Goal: Task Accomplishment & Management: Use online tool/utility

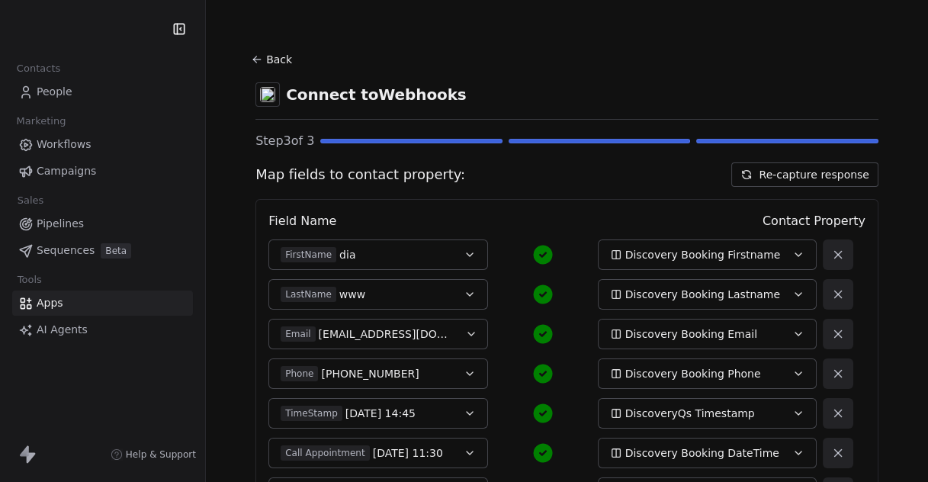
scroll to position [206, 0]
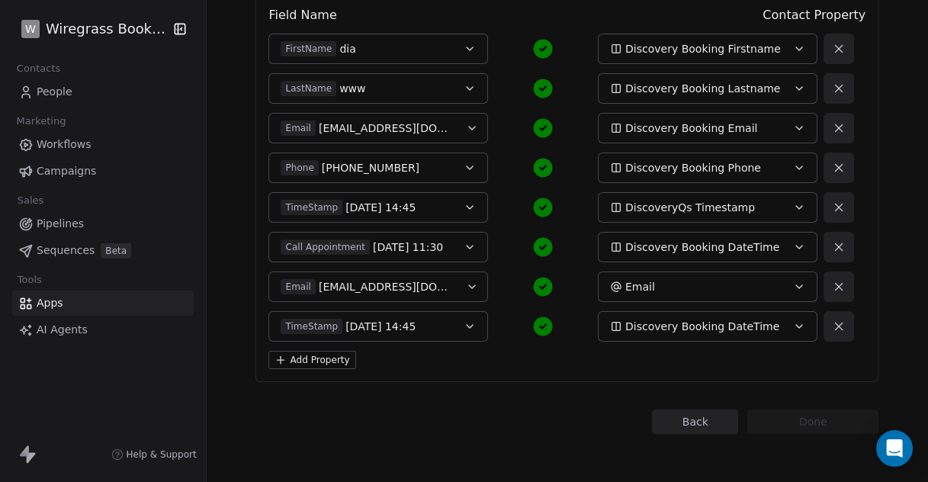
click at [785, 325] on button "Discovery Booking DateTime" at bounding box center [708, 326] width 220 height 30
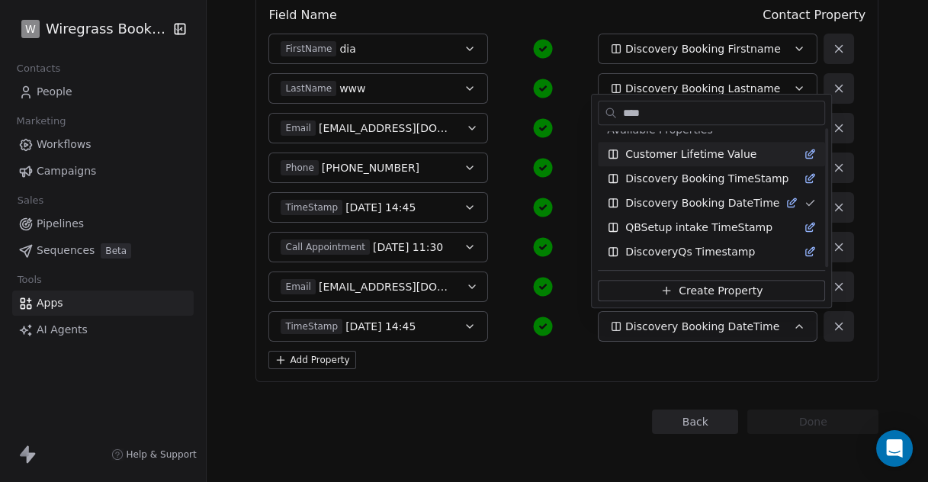
scroll to position [0, 0]
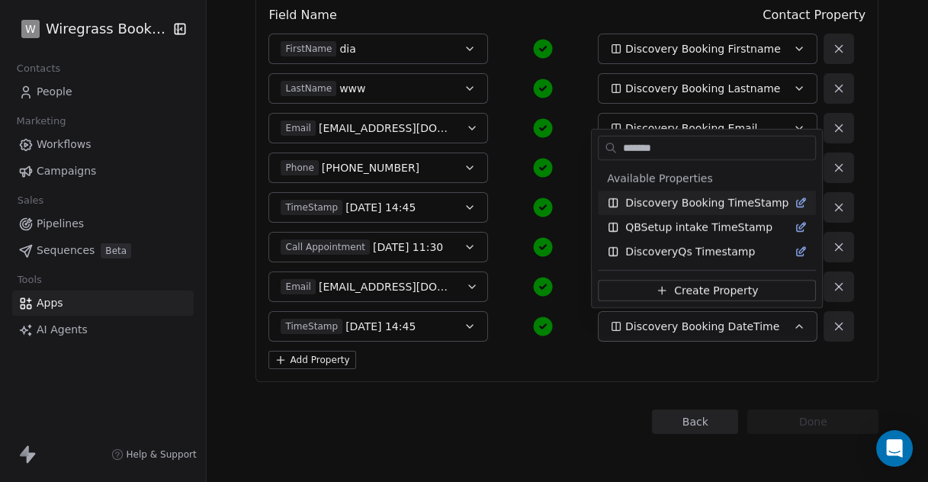
type input "*******"
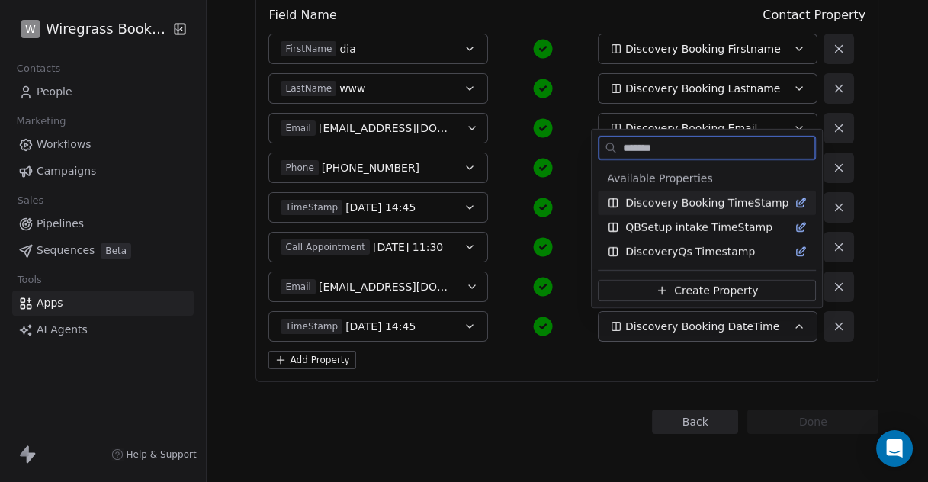
click at [725, 203] on span "Discovery Booking TimeStamp" at bounding box center [706, 202] width 163 height 15
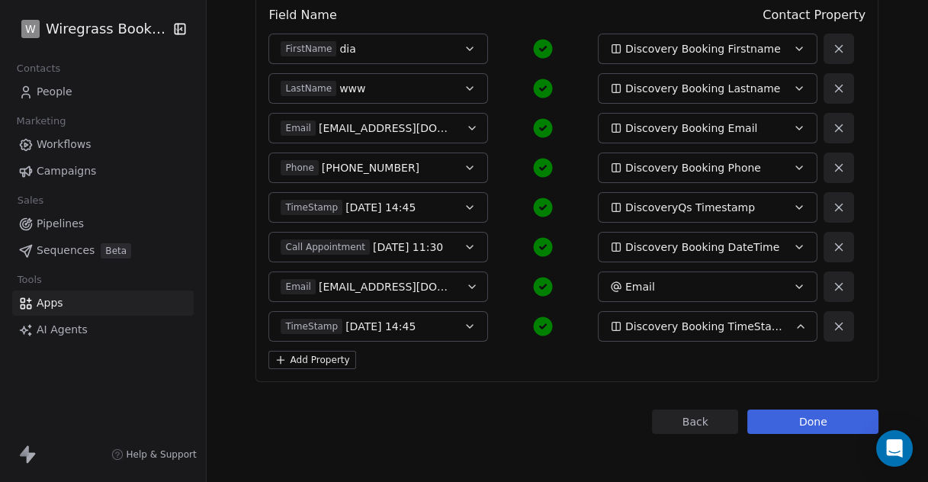
click at [797, 418] on button "Done" at bounding box center [812, 421] width 131 height 24
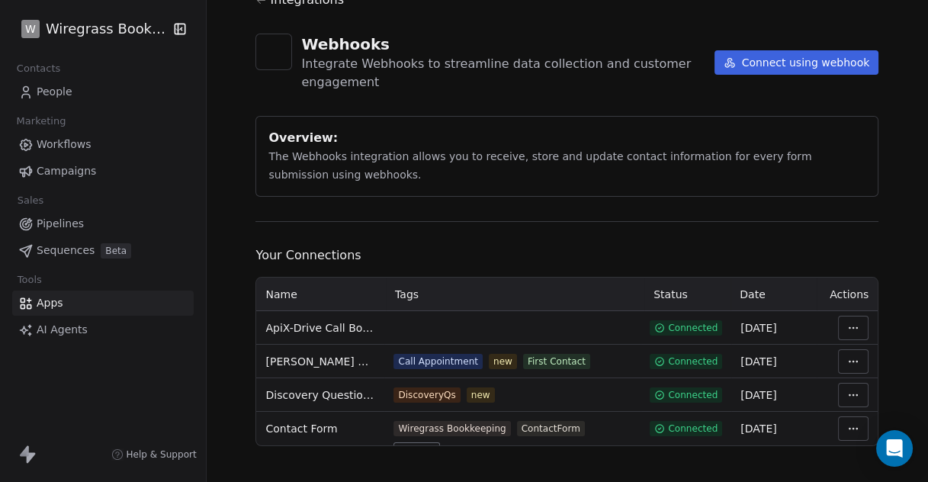
scroll to position [70, 0]
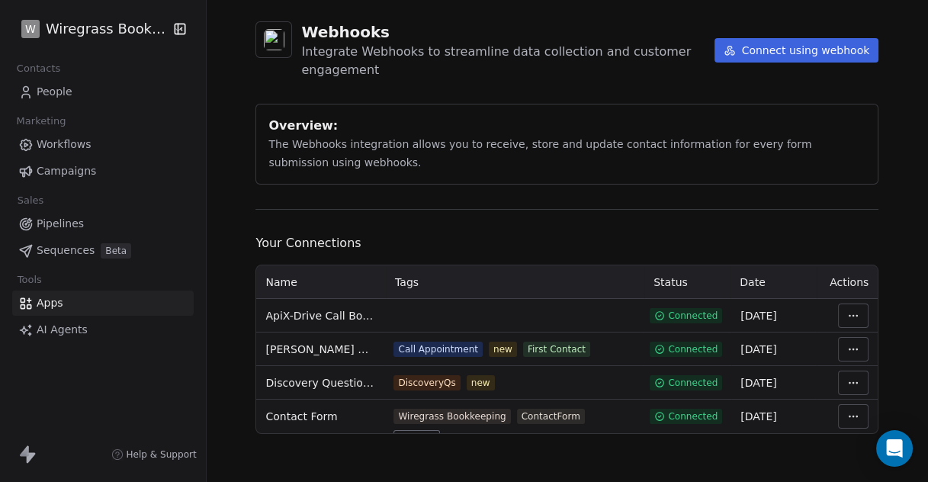
click at [66, 89] on span "People" at bounding box center [55, 92] width 36 height 16
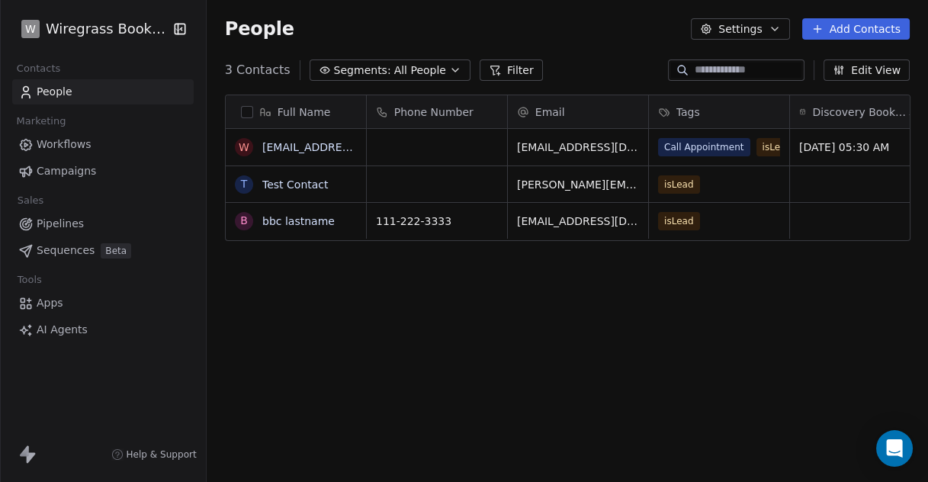
scroll to position [411, 708]
click at [76, 146] on span "Workflows" at bounding box center [64, 144] width 55 height 16
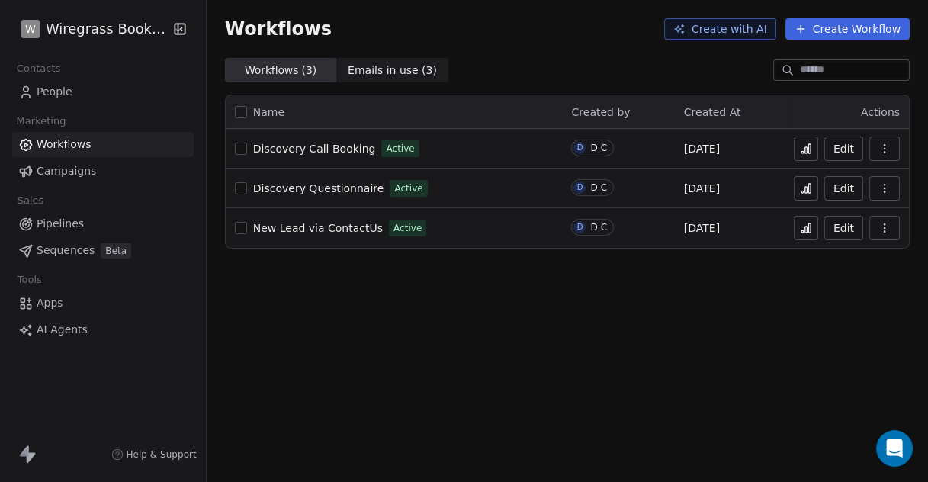
click at [57, 301] on span "Apps" at bounding box center [50, 303] width 27 height 16
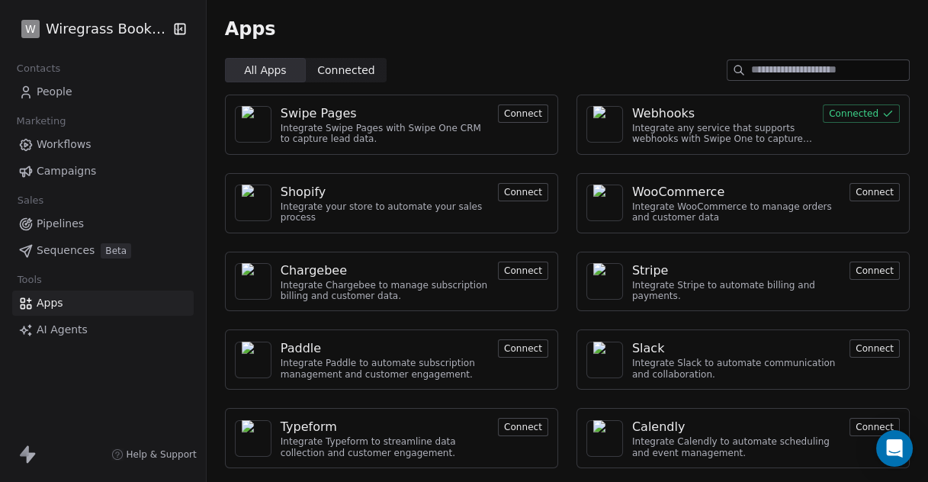
click at [822, 111] on button "Connected" at bounding box center [860, 113] width 77 height 18
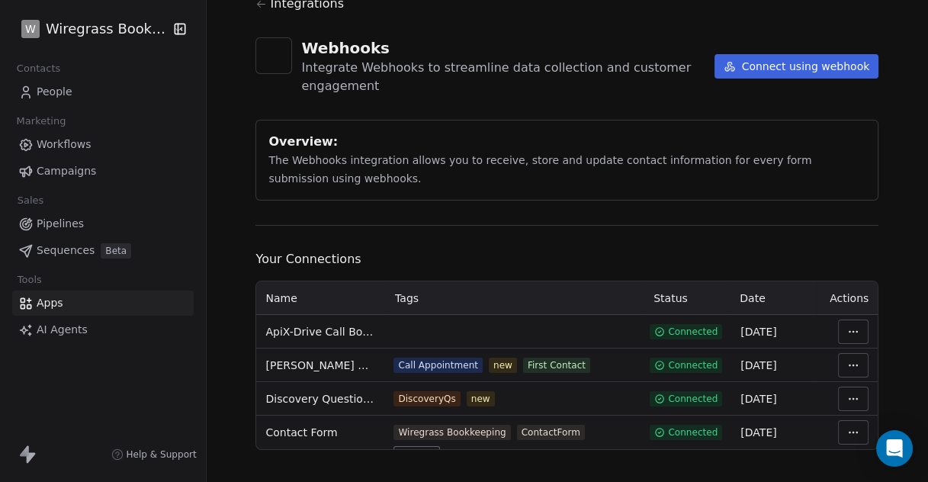
scroll to position [70, 0]
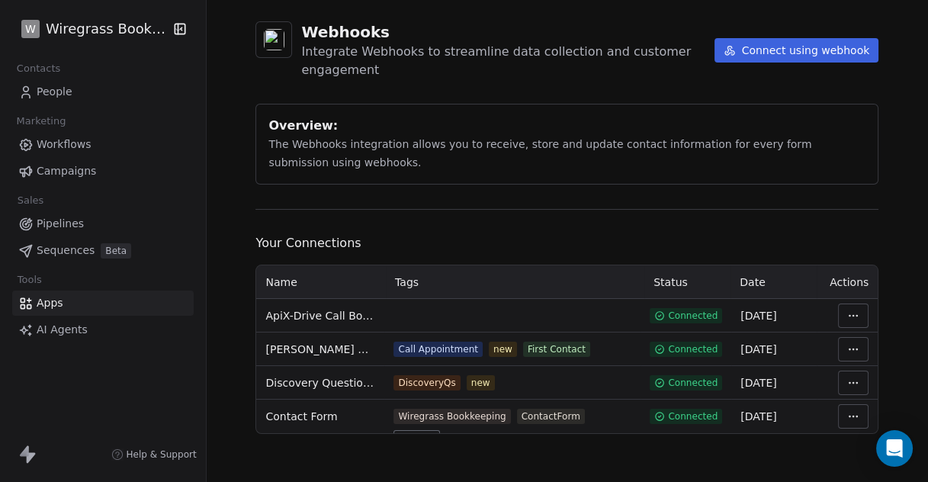
click at [845, 314] on html "W Wiregrass Bookkeeping Contacts People Marketing Workflows Campaigns Sales Pip…" at bounding box center [464, 241] width 928 height 482
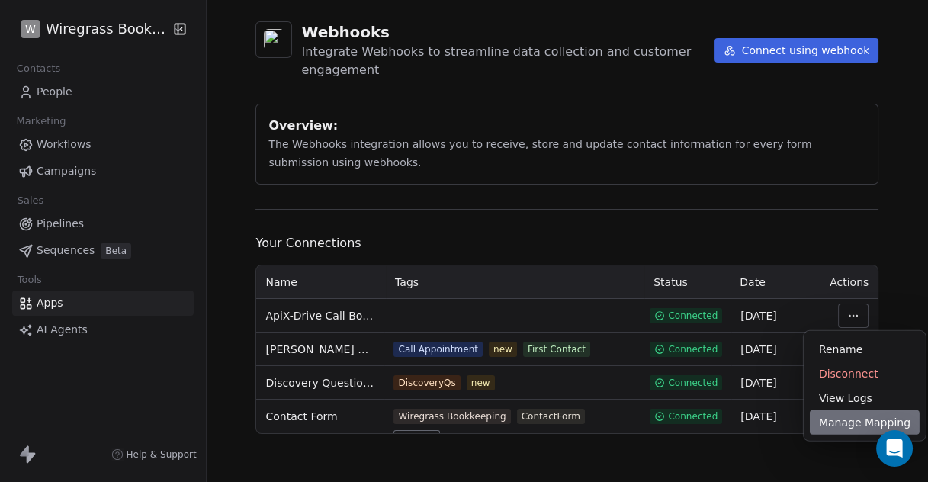
click at [850, 422] on div "Manage Mapping" at bounding box center [864, 422] width 110 height 24
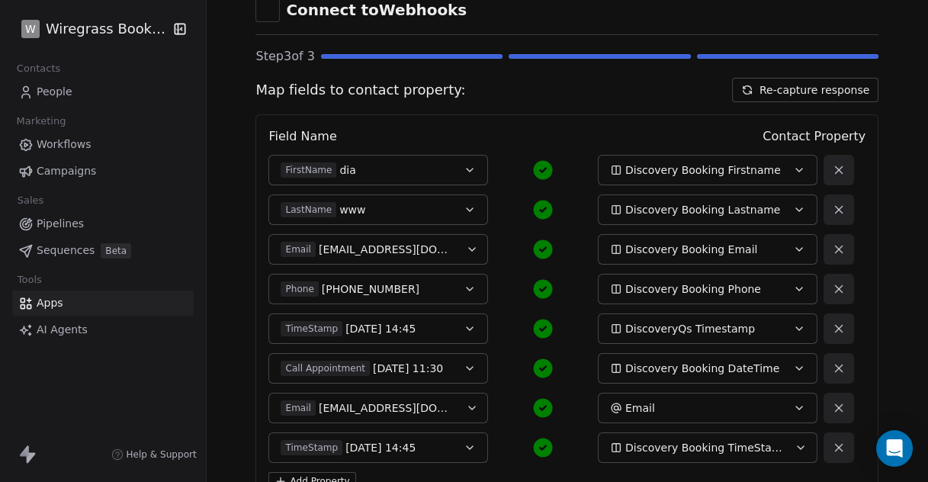
scroll to position [206, 0]
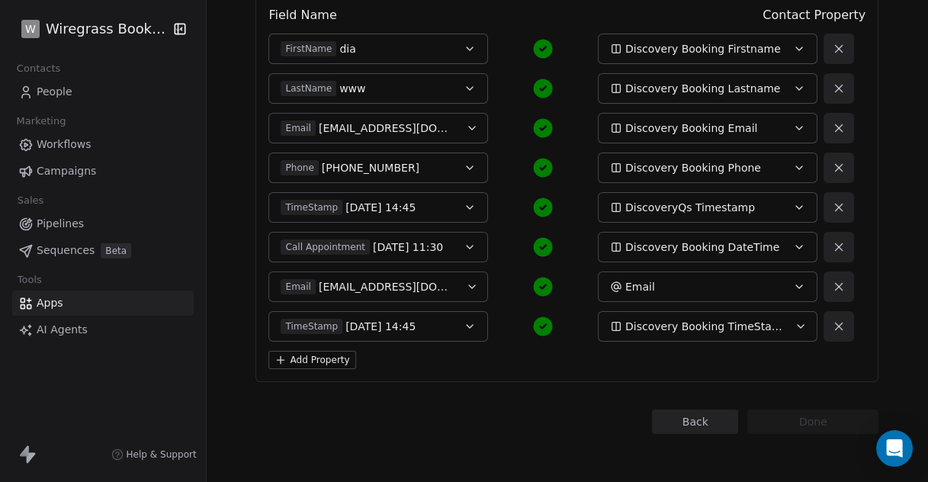
click at [336, 361] on button "Add Property" at bounding box center [311, 360] width 87 height 18
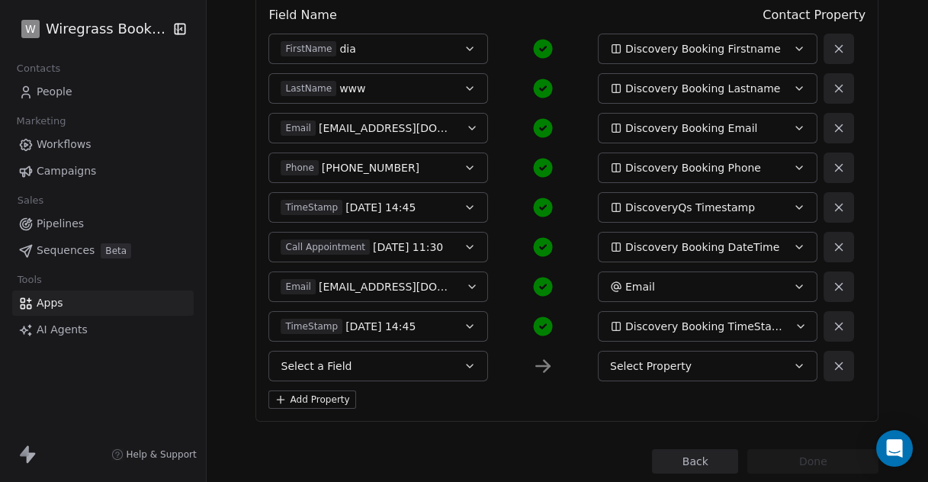
click at [468, 365] on icon "button" at bounding box center [469, 366] width 12 height 12
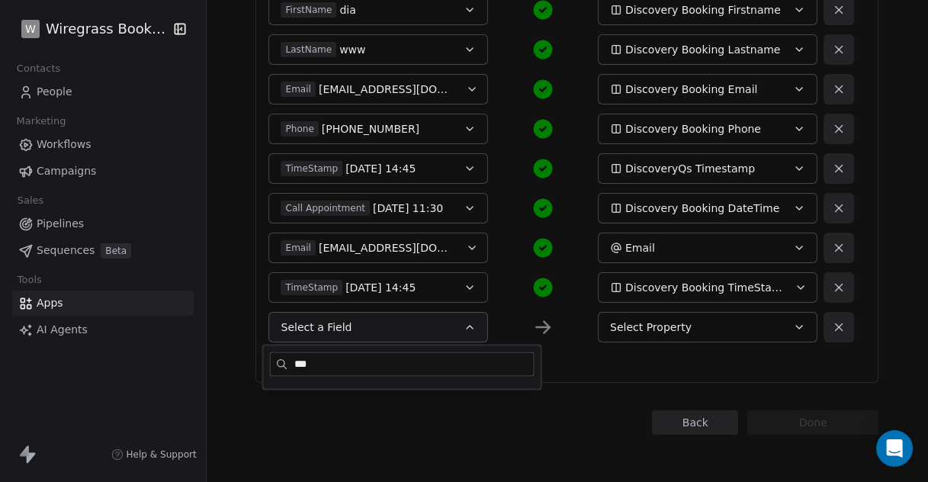
scroll to position [245, 0]
type input "***"
click at [561, 385] on div "Back Connect to Webhooks Step 3 of 3 Map fields to contact property: Re-capture…" at bounding box center [566, 118] width 623 height 630
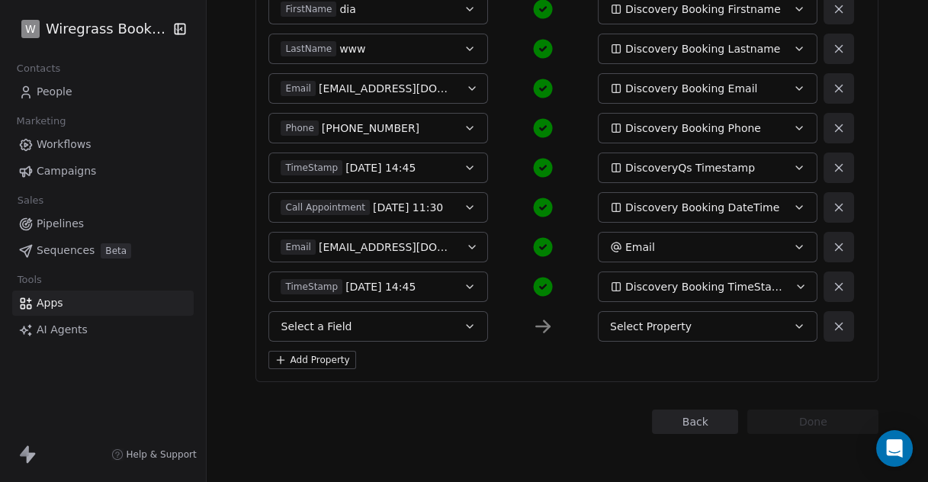
click at [835, 327] on icon at bounding box center [839, 326] width 14 height 14
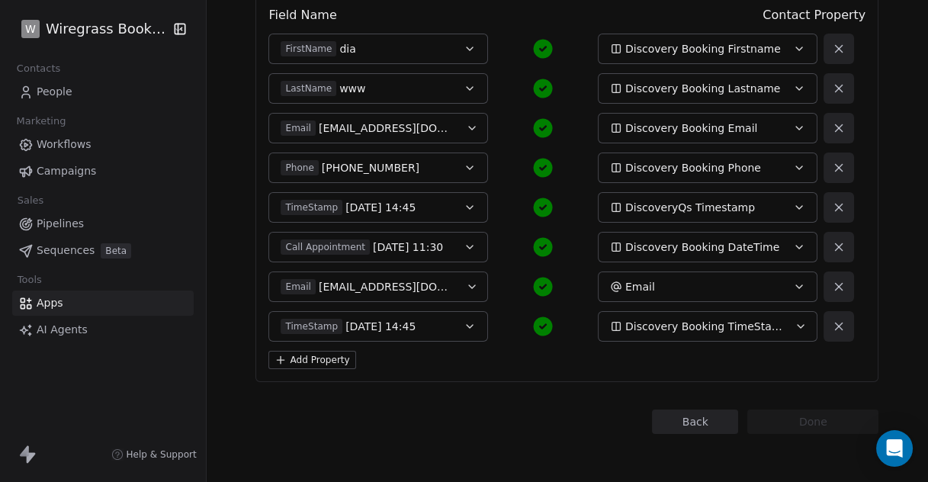
scroll to position [0, 0]
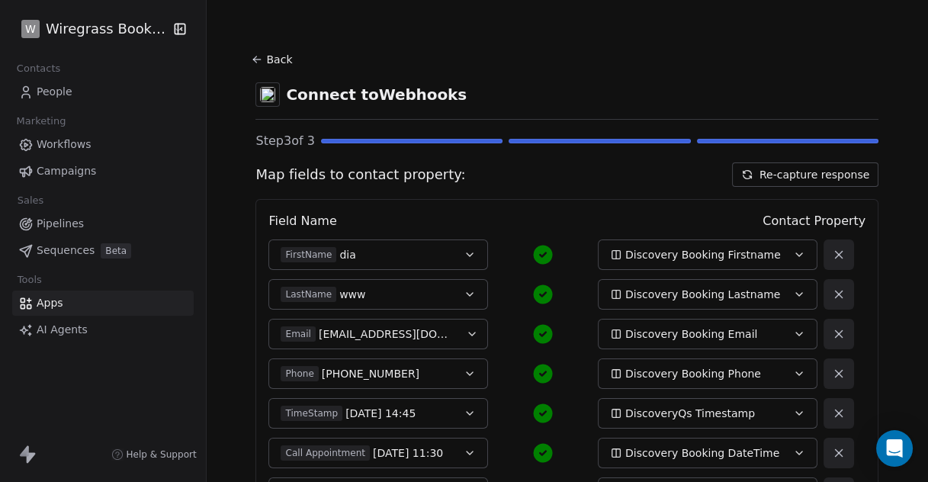
click at [553, 138] on div "Step 3 of 3" at bounding box center [566, 141] width 623 height 18
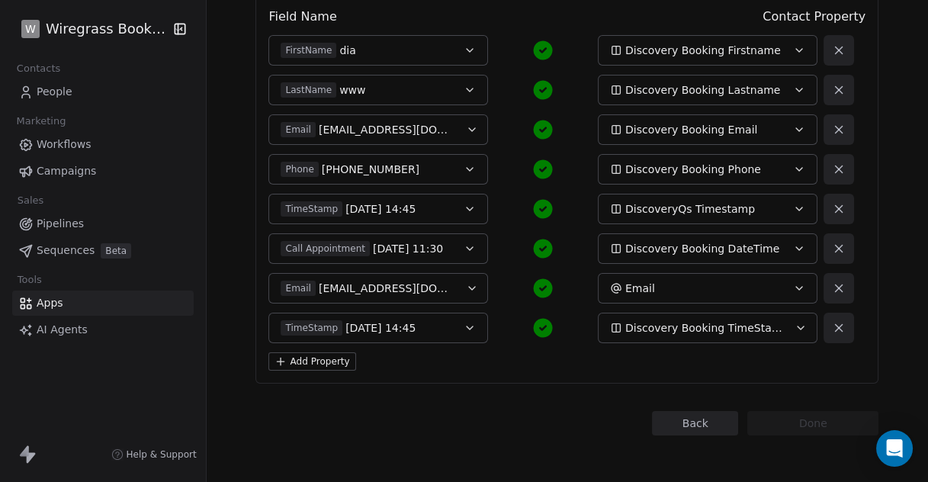
scroll to position [206, 0]
click at [700, 423] on button "Back" at bounding box center [695, 421] width 86 height 24
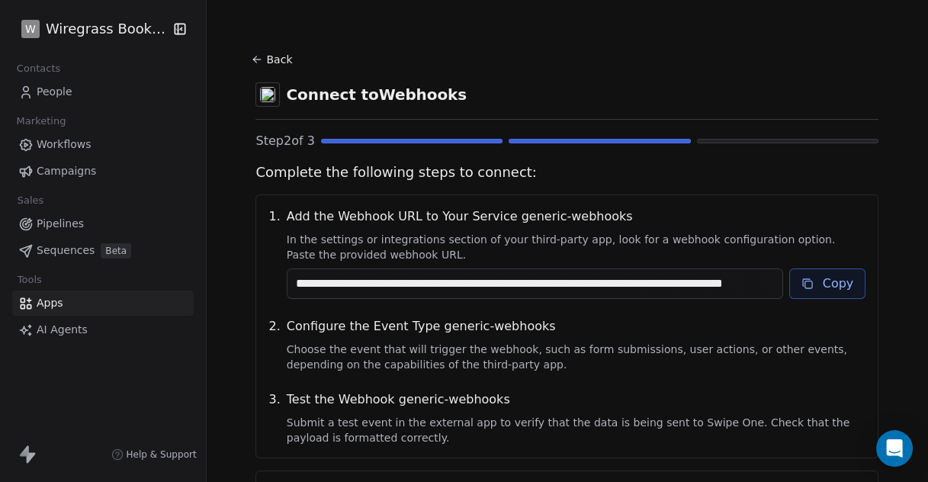
scroll to position [178, 0]
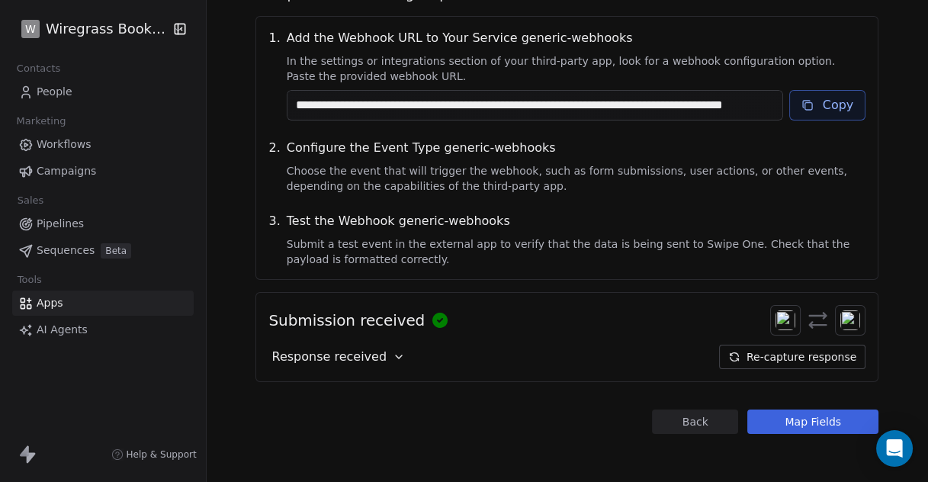
click at [684, 423] on button "Back" at bounding box center [695, 421] width 86 height 24
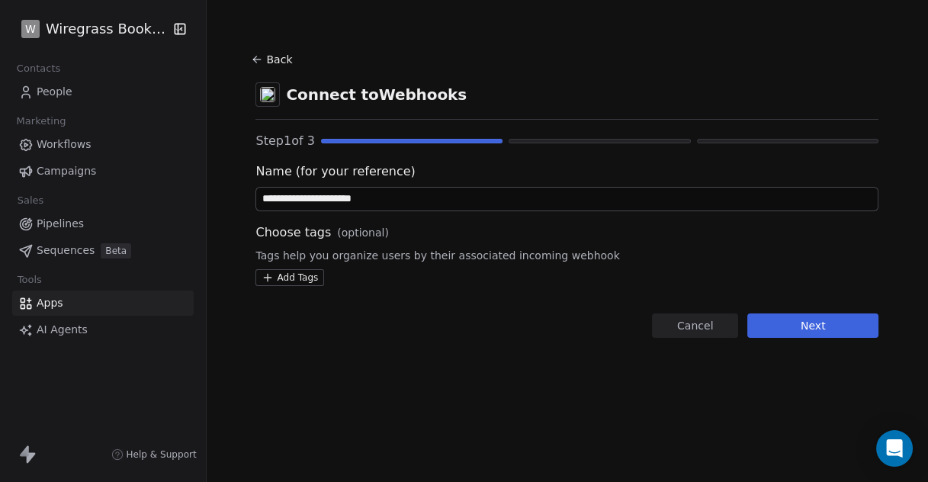
scroll to position [0, 0]
click at [299, 277] on html "**********" at bounding box center [464, 241] width 928 height 482
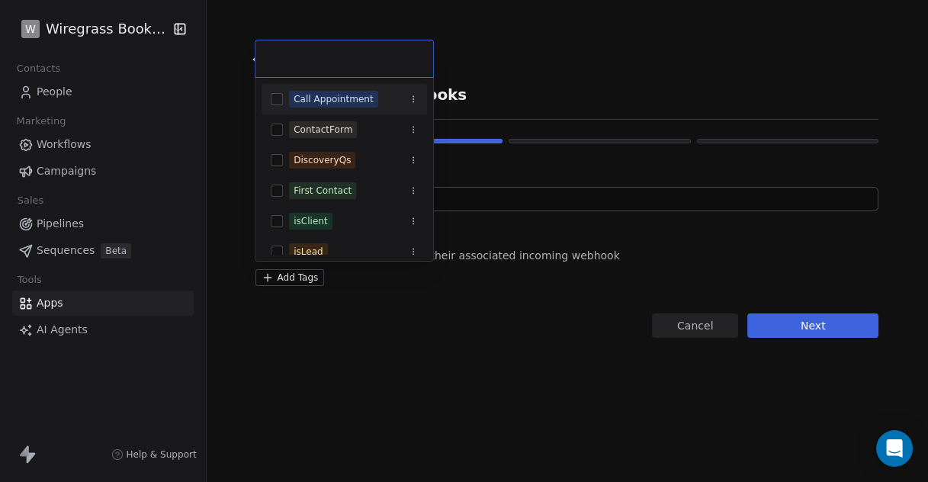
click at [277, 98] on button "Suggestions" at bounding box center [277, 99] width 12 height 12
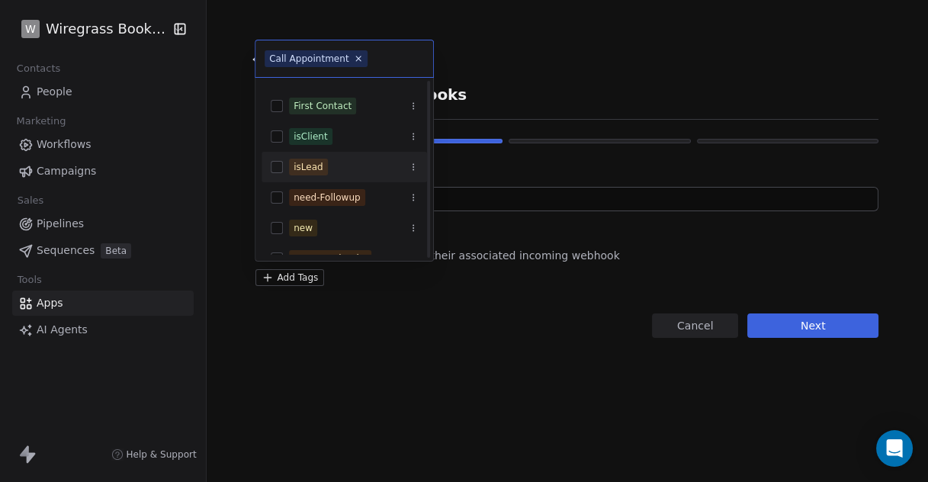
scroll to position [133, 0]
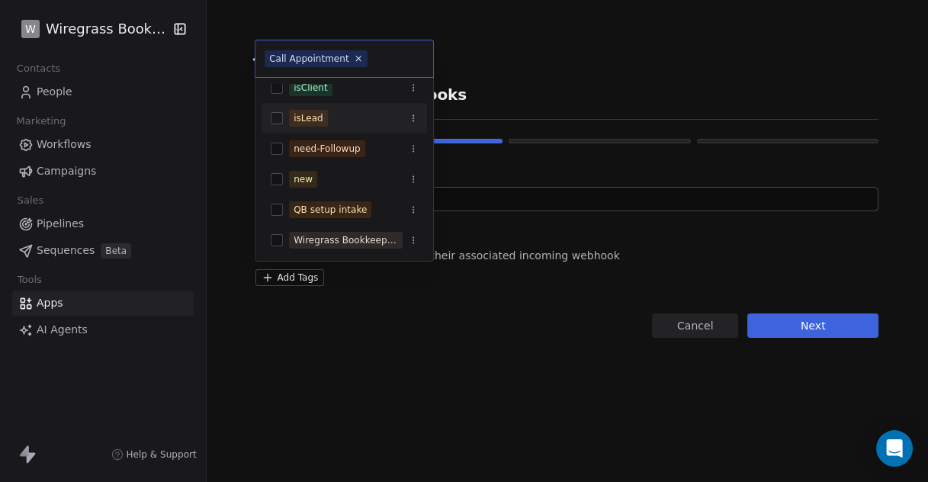
click at [279, 117] on button "Suggestions" at bounding box center [277, 118] width 12 height 12
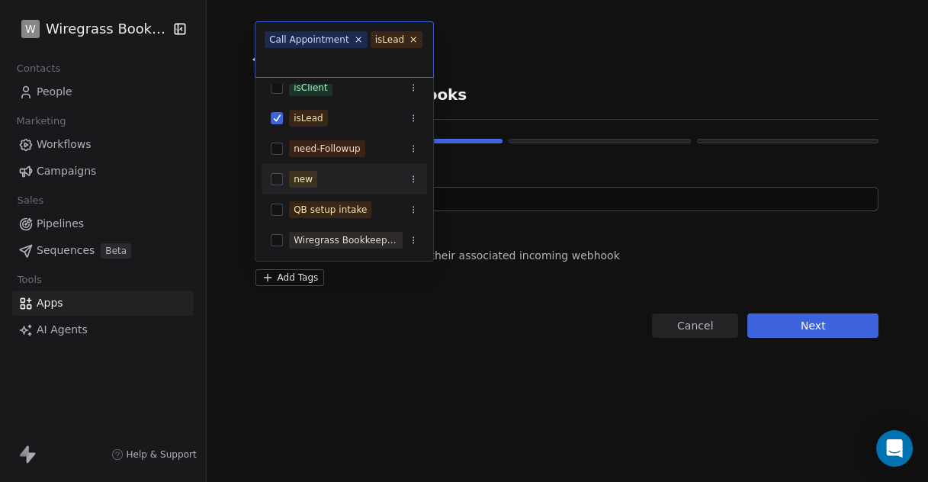
scroll to position [49, 0]
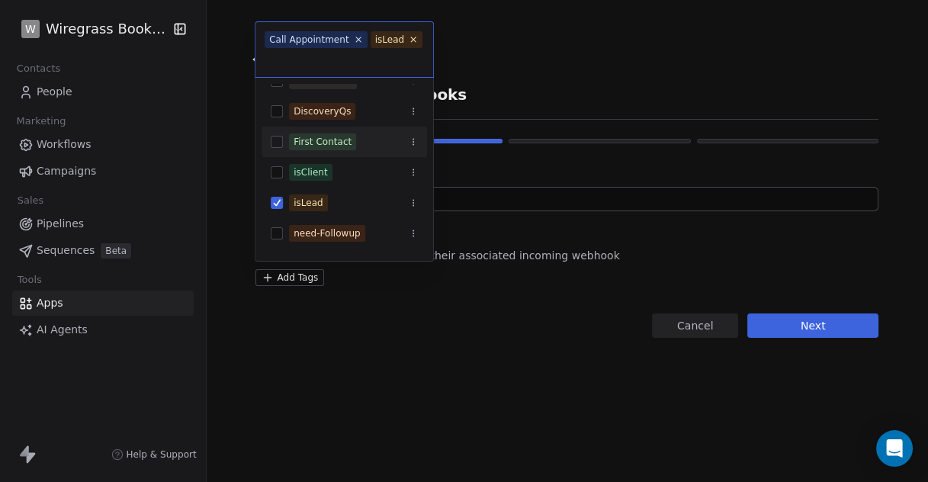
click at [279, 142] on button "Suggestions" at bounding box center [277, 142] width 12 height 12
click at [277, 202] on button "Suggestions" at bounding box center [277, 203] width 12 height 12
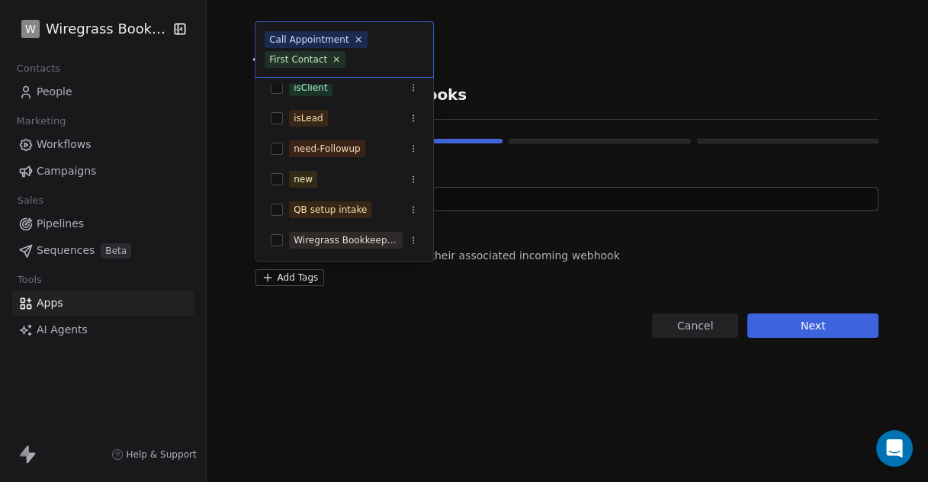
scroll to position [0, 0]
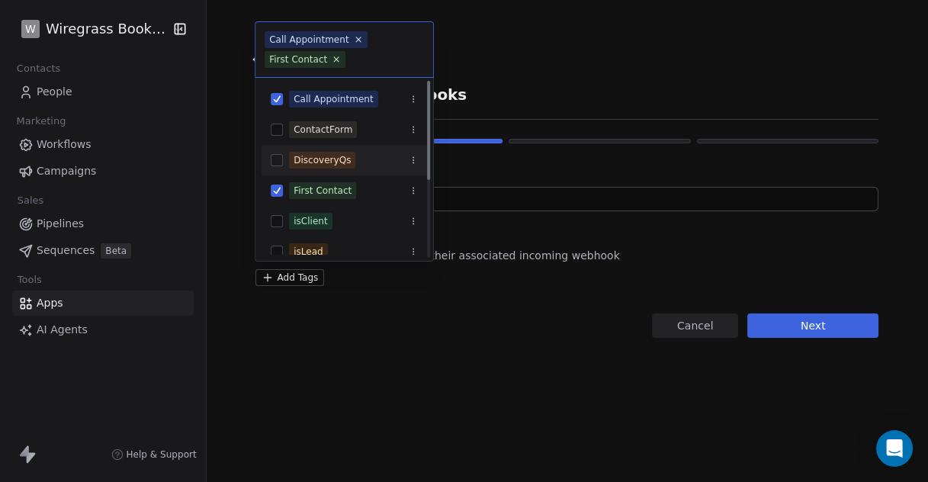
click at [698, 276] on html "**********" at bounding box center [464, 241] width 928 height 482
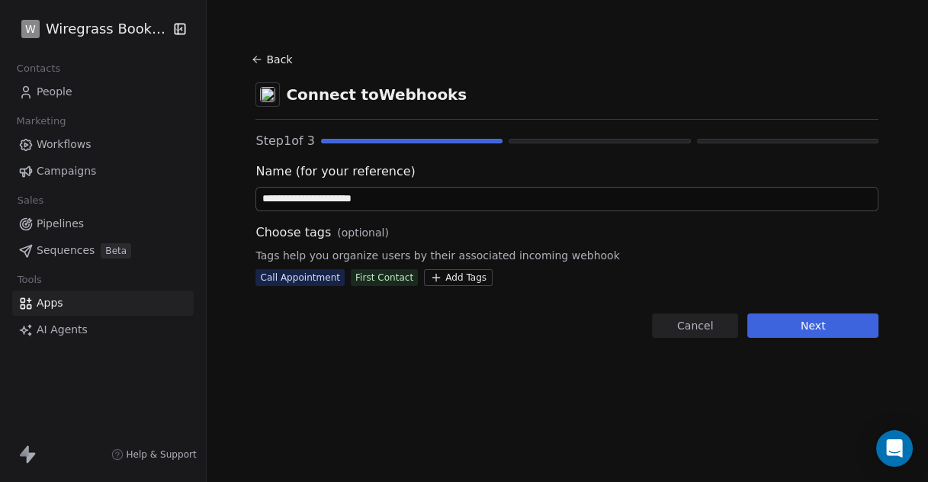
click at [834, 331] on button "Next" at bounding box center [812, 325] width 131 height 24
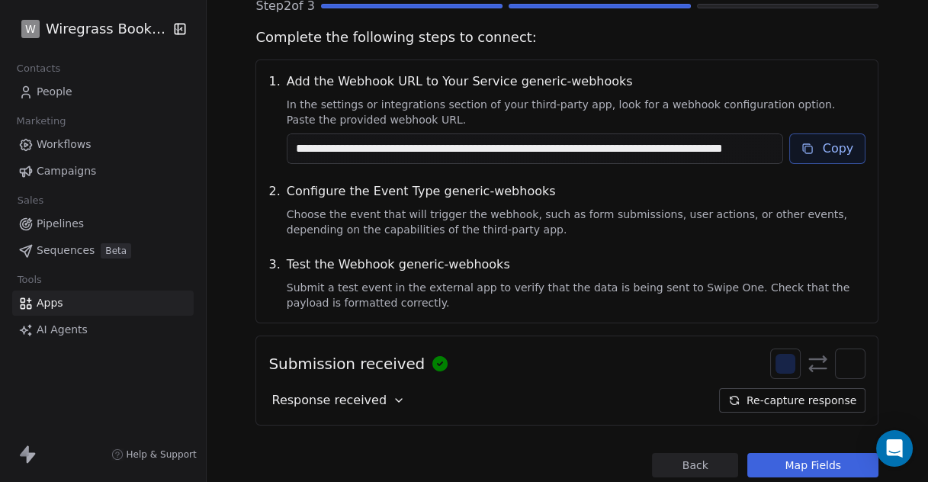
scroll to position [178, 0]
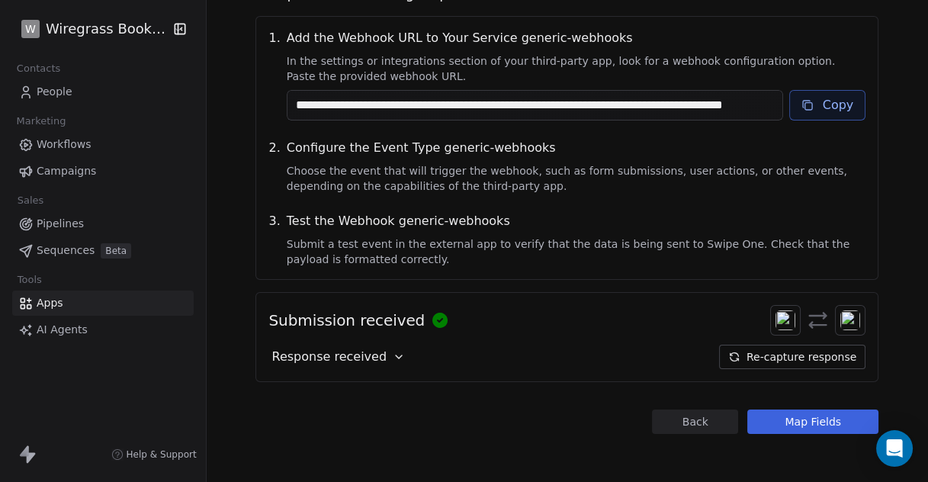
click at [797, 422] on button "Map Fields" at bounding box center [812, 421] width 131 height 24
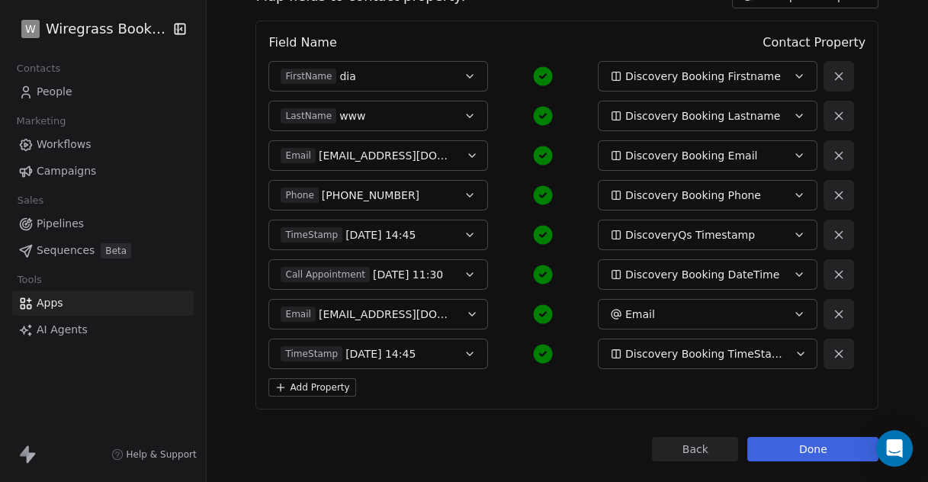
scroll to position [206, 0]
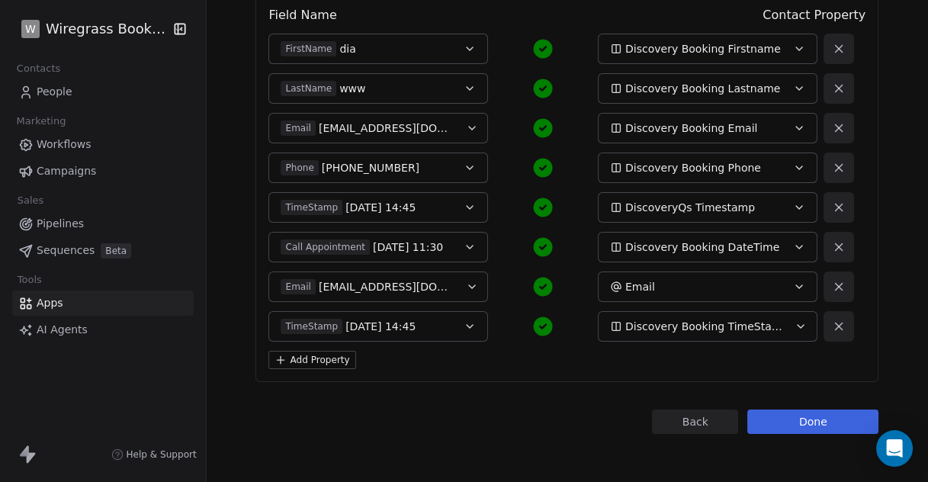
click at [818, 420] on button "Done" at bounding box center [812, 421] width 131 height 24
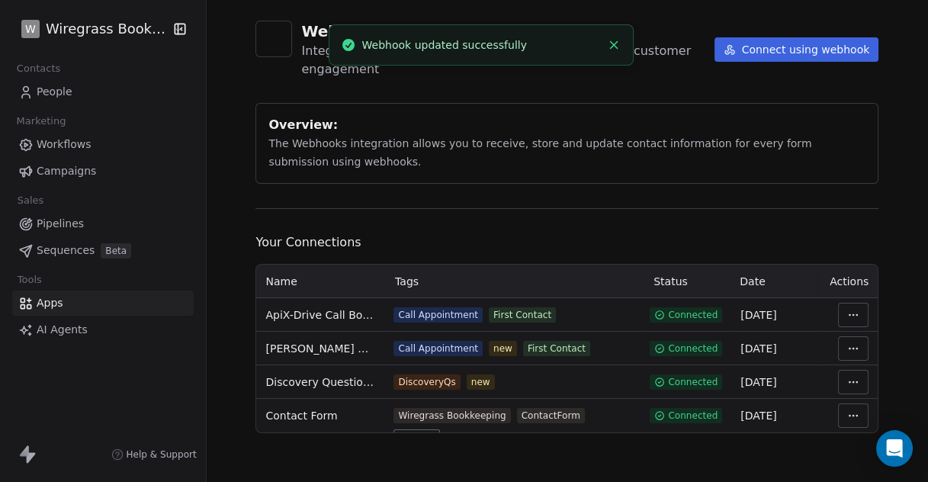
scroll to position [70, 0]
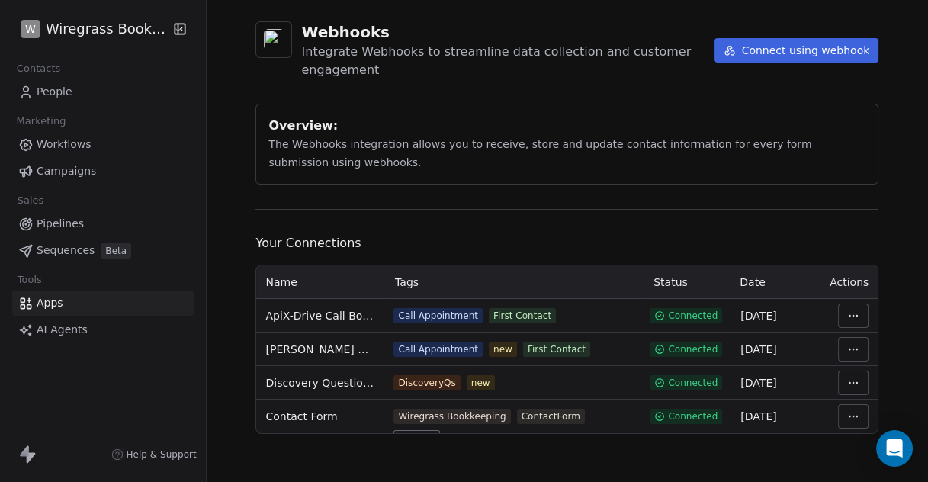
click at [846, 313] on html "W Wiregrass Bookkeeping Contacts People Marketing Workflows Campaigns Sales Pip…" at bounding box center [464, 241] width 928 height 482
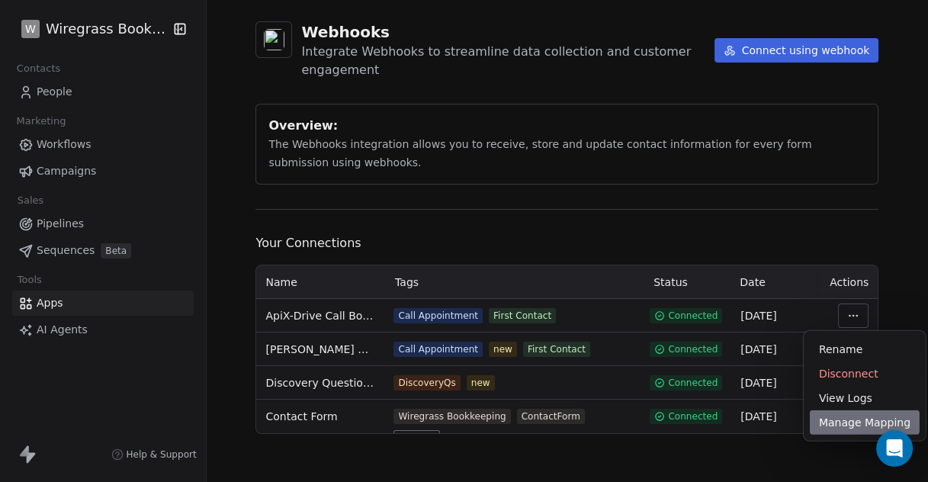
click at [851, 429] on div "Manage Mapping" at bounding box center [864, 422] width 110 height 24
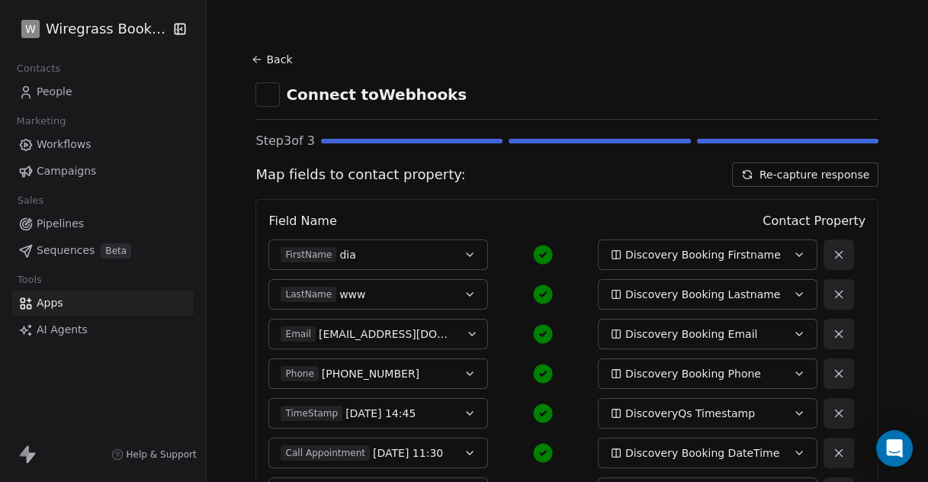
scroll to position [206, 0]
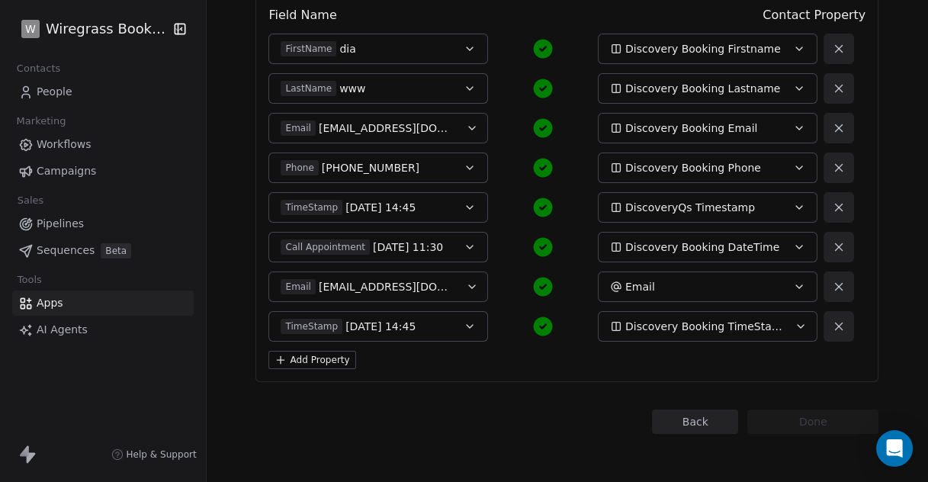
click at [682, 420] on button "Back" at bounding box center [695, 421] width 86 height 24
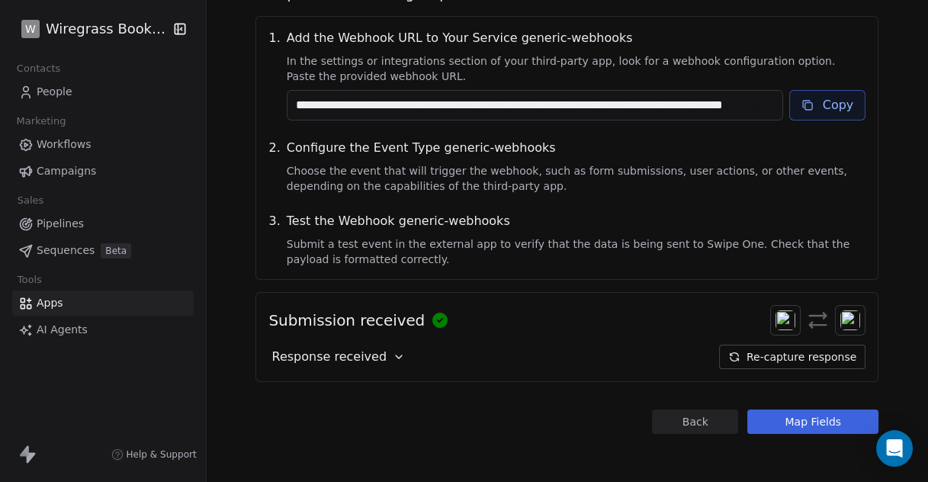
click at [684, 421] on button "Back" at bounding box center [695, 421] width 86 height 24
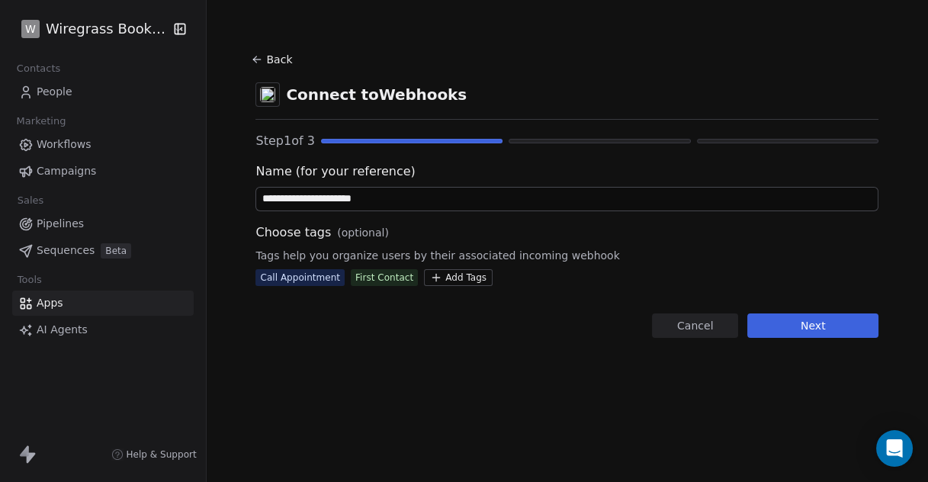
click at [470, 283] on html "**********" at bounding box center [464, 241] width 928 height 482
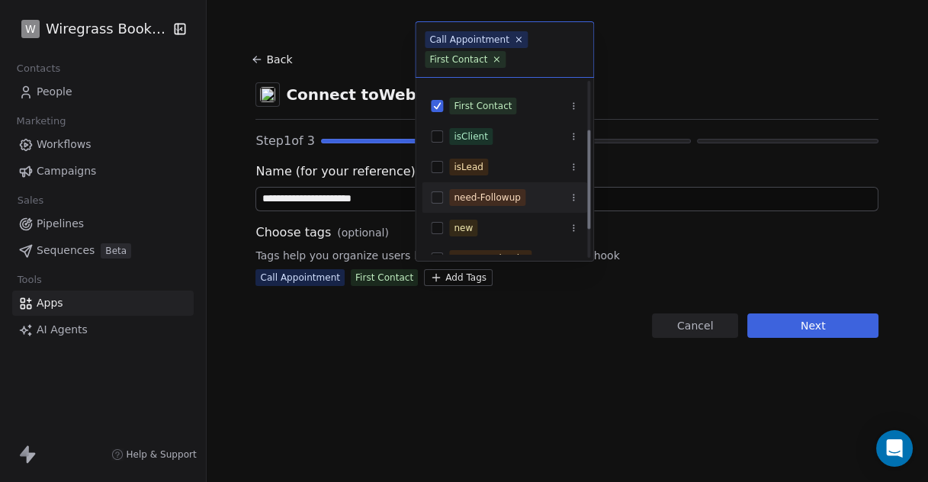
scroll to position [133, 0]
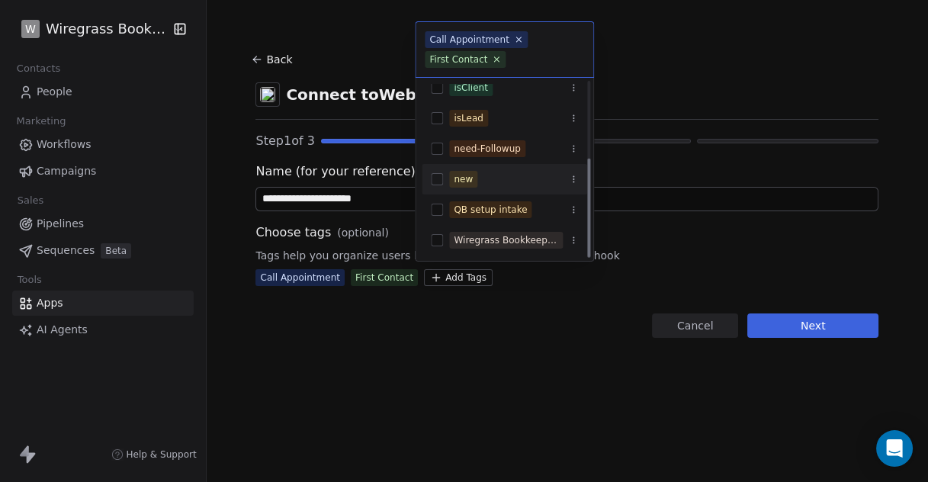
click at [439, 180] on button "Suggestions" at bounding box center [437, 179] width 12 height 12
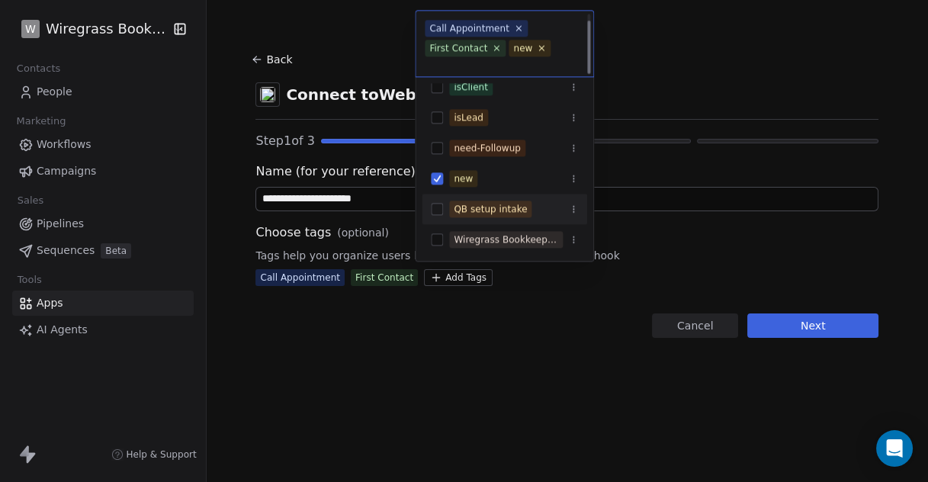
scroll to position [8, 0]
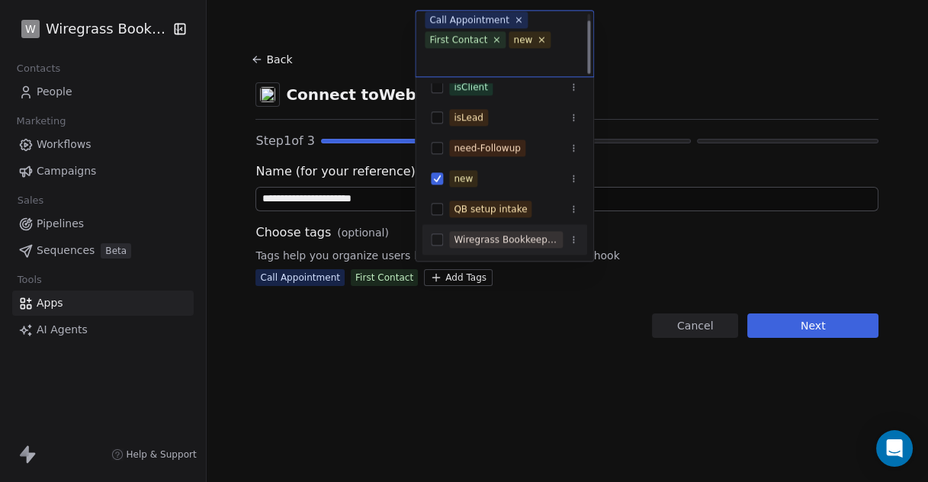
click at [812, 325] on html "**********" at bounding box center [464, 241] width 928 height 482
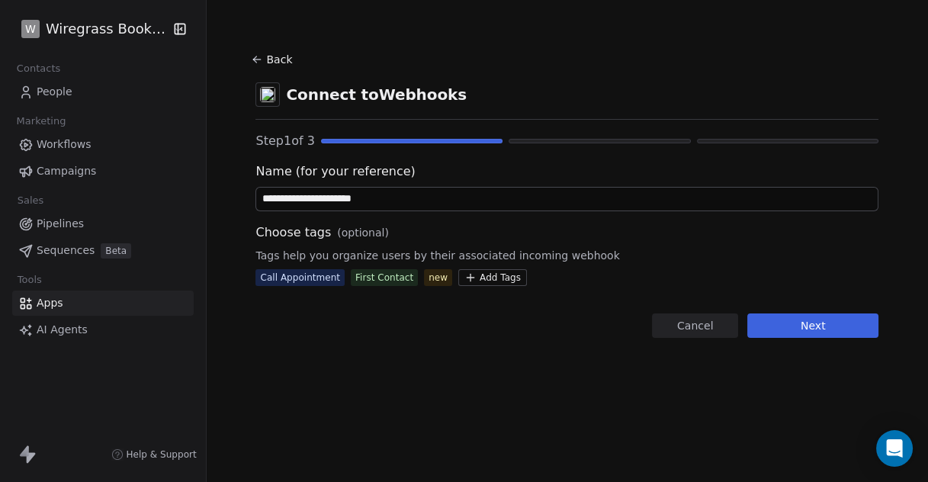
click at [814, 320] on button "Next" at bounding box center [812, 325] width 131 height 24
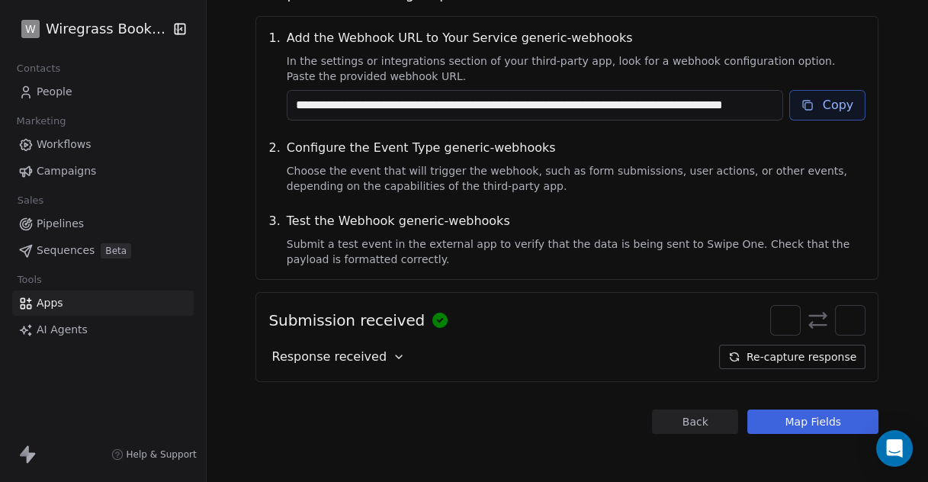
click at [812, 416] on button "Map Fields" at bounding box center [812, 421] width 131 height 24
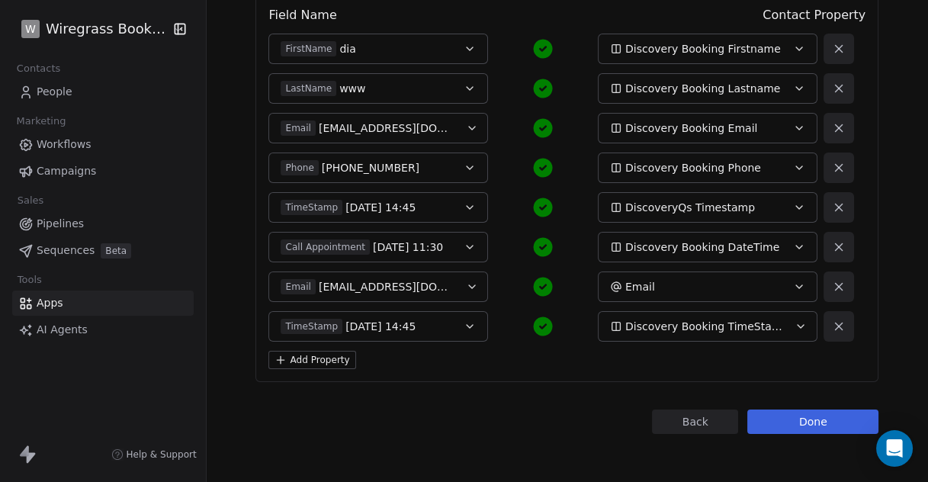
click at [814, 424] on button "Done" at bounding box center [812, 421] width 131 height 24
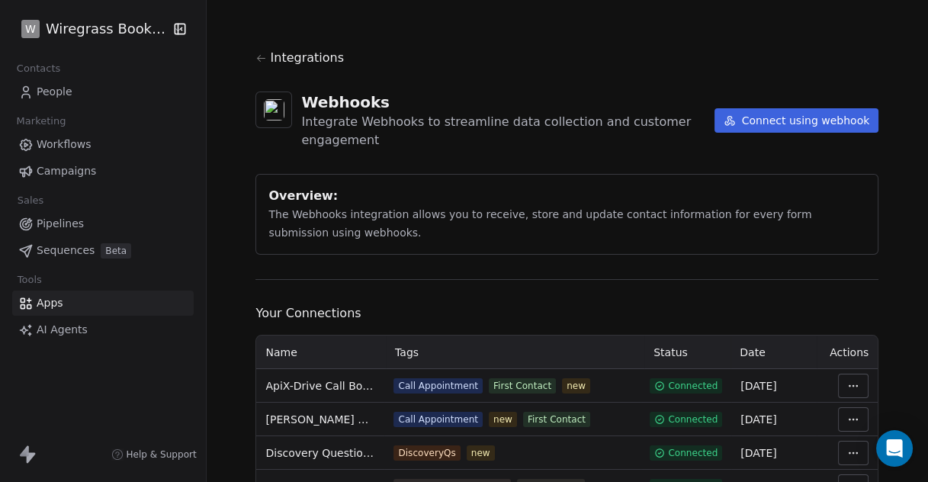
click at [59, 93] on span "People" at bounding box center [55, 92] width 36 height 16
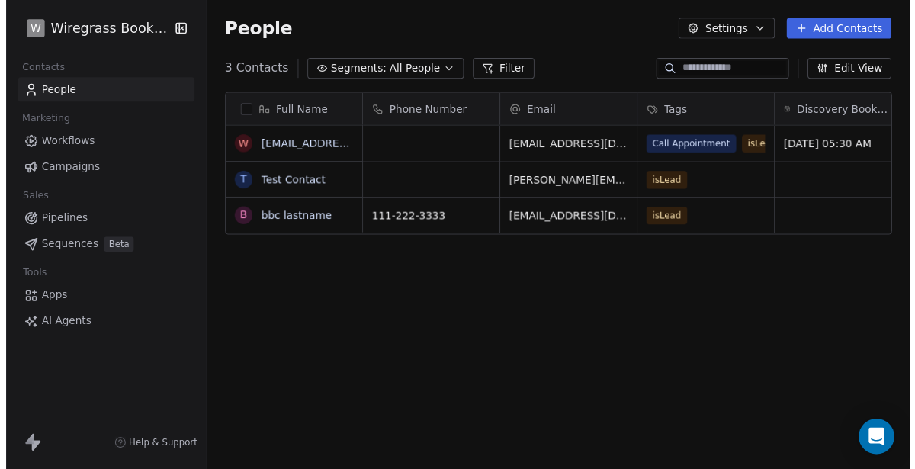
scroll to position [411, 708]
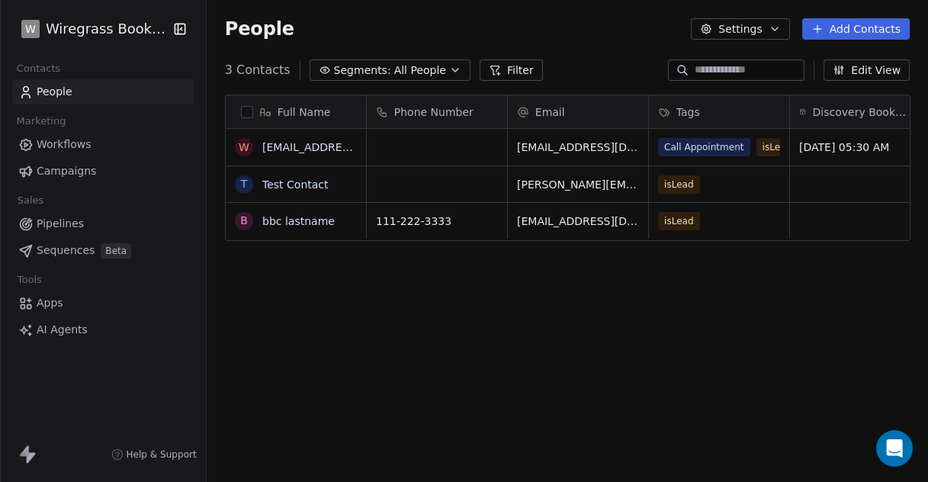
click at [729, 30] on button "Settings" at bounding box center [740, 28] width 98 height 21
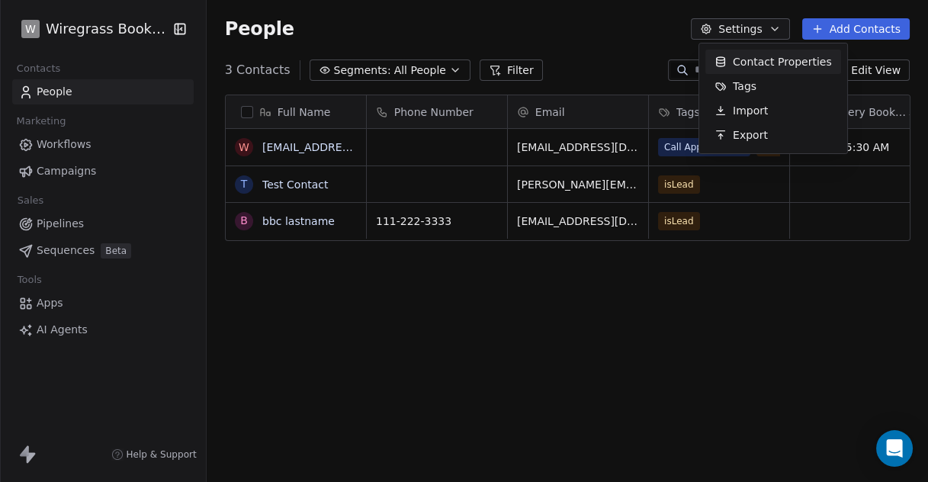
click at [752, 63] on span "Contact Properties" at bounding box center [781, 62] width 99 height 16
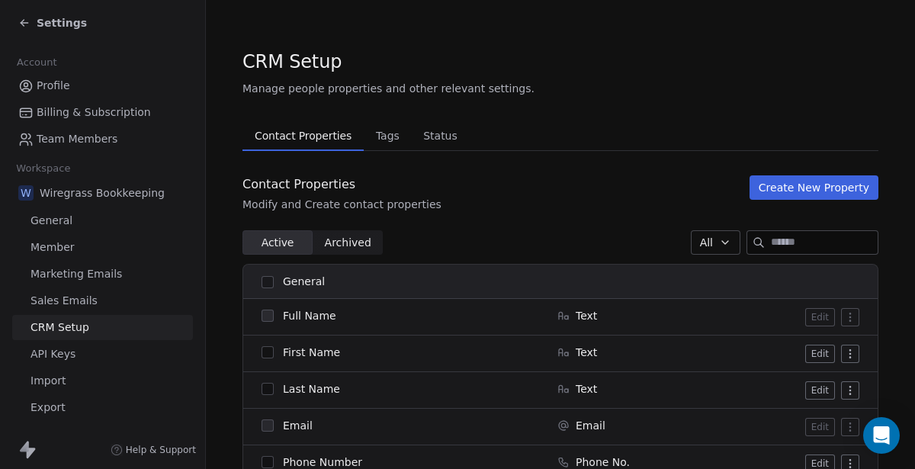
click at [377, 138] on span "Tags" at bounding box center [388, 135] width 36 height 21
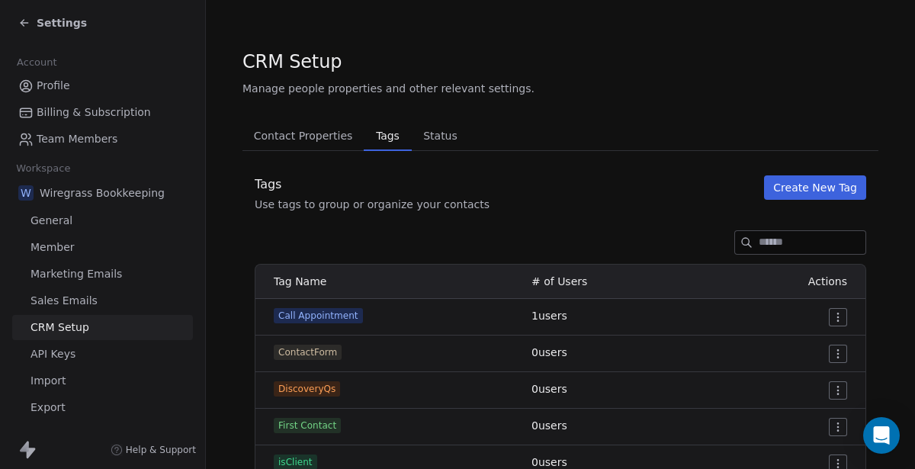
click at [814, 188] on button "Create New Tag" at bounding box center [815, 187] width 102 height 24
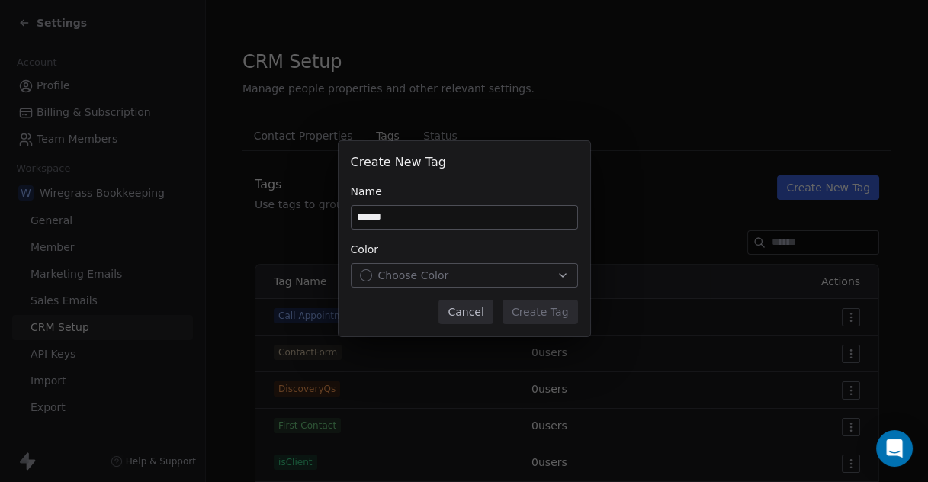
click at [479, 279] on div "Choose Color" at bounding box center [464, 275] width 209 height 15
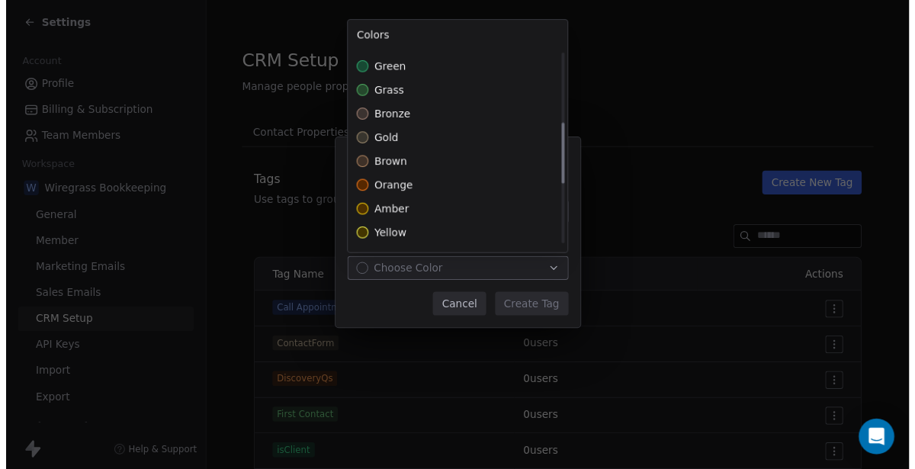
scroll to position [431, 0]
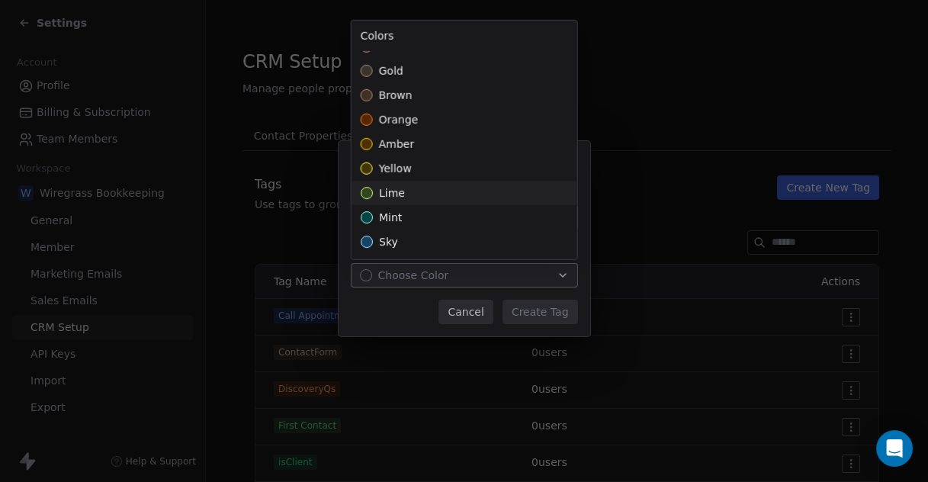
click at [373, 188] on div "lime" at bounding box center [464, 193] width 226 height 24
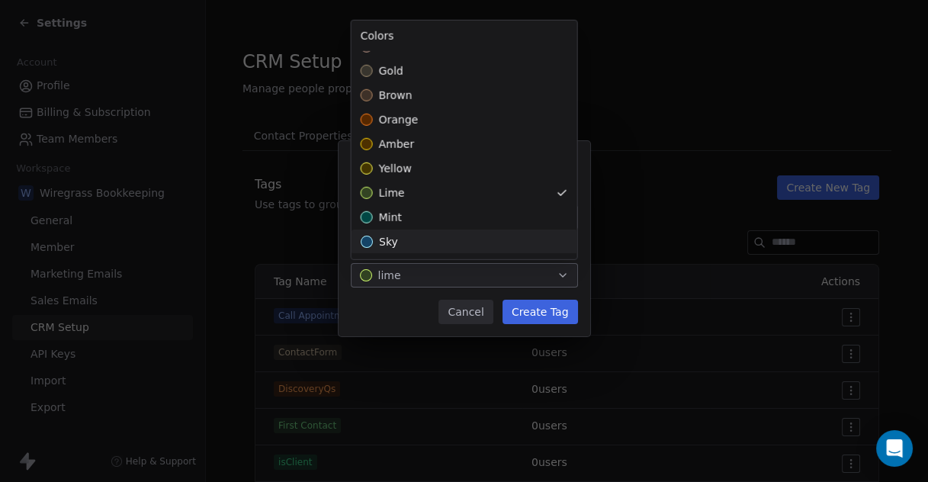
click at [557, 309] on div "Create New Tag Name ****** Color lime Cancel Create Tag" at bounding box center [464, 241] width 928 height 248
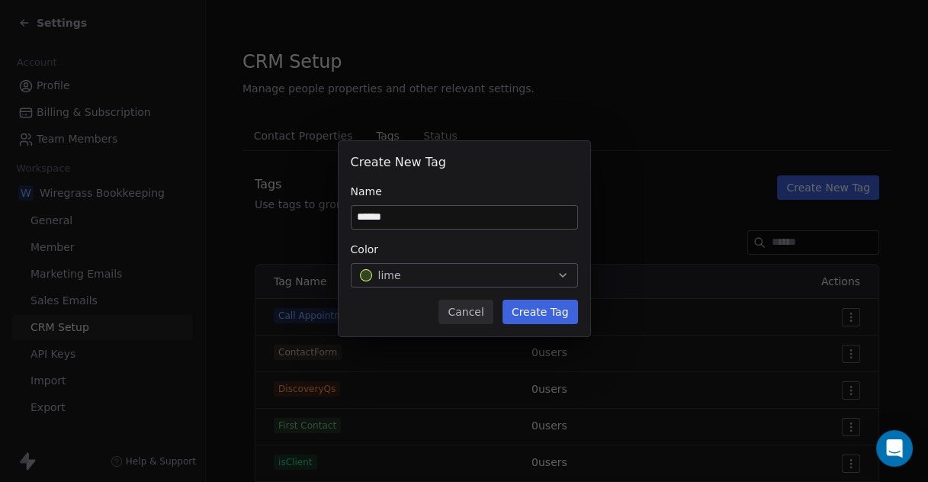
click at [529, 218] on input "******" at bounding box center [464, 217] width 226 height 23
type input "*"
type input "**********"
click at [549, 305] on button "Create Tag" at bounding box center [539, 312] width 75 height 24
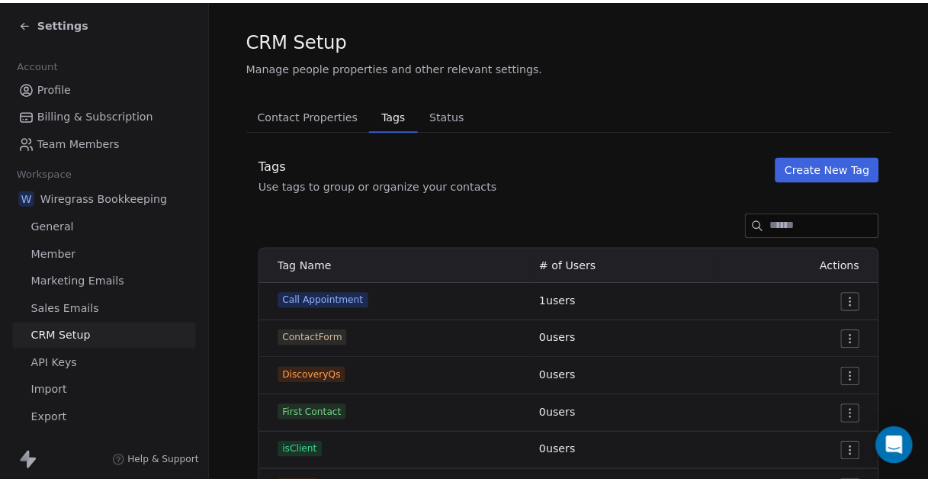
scroll to position [0, 0]
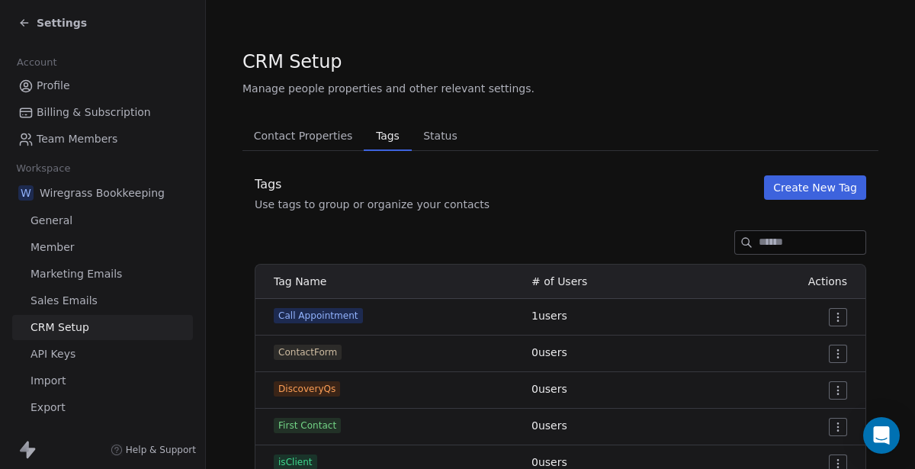
click at [39, 23] on span "Settings" at bounding box center [62, 22] width 50 height 15
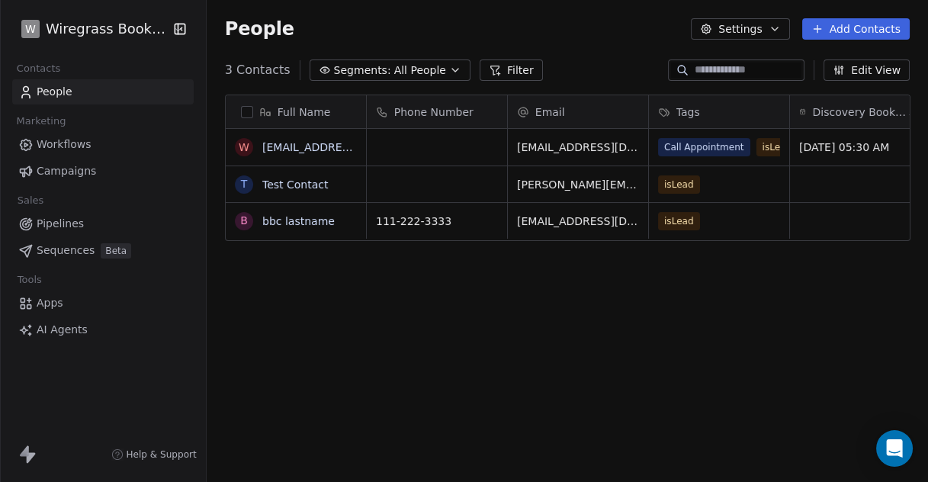
scroll to position [411, 708]
click at [58, 140] on span "Workflows" at bounding box center [64, 144] width 55 height 16
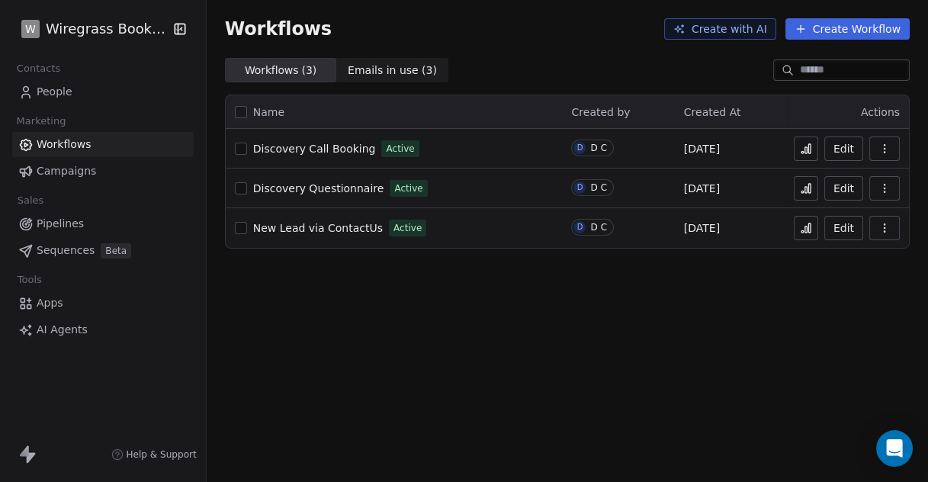
click at [885, 148] on icon "button" at bounding box center [884, 149] width 12 height 12
click at [316, 155] on span "Discovery Call Booking" at bounding box center [314, 149] width 123 height 12
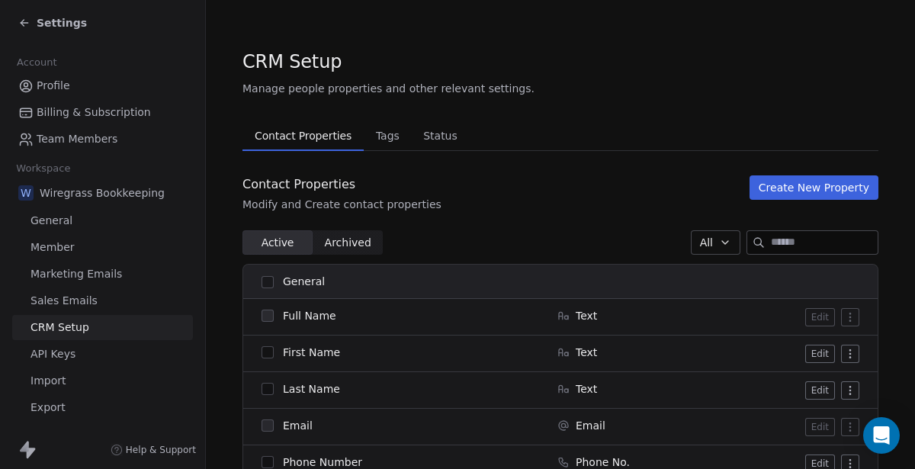
click at [41, 20] on span "Settings" at bounding box center [62, 22] width 50 height 15
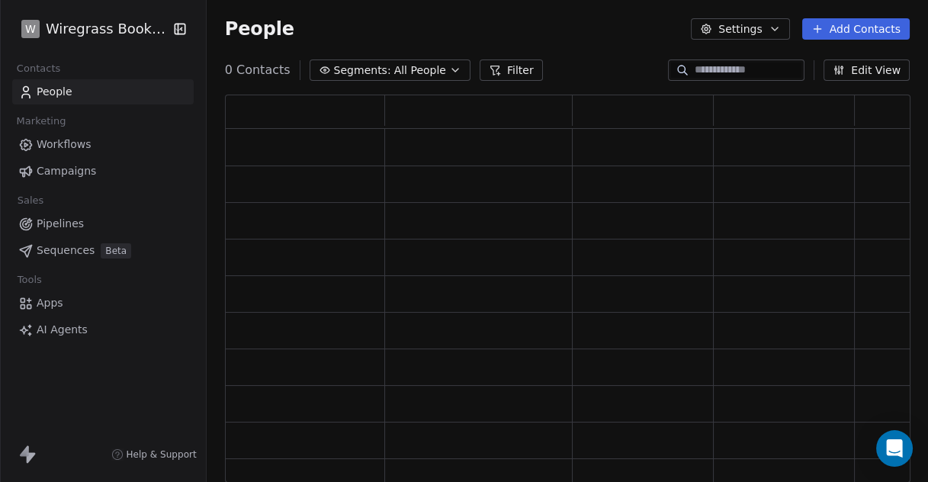
scroll to position [374, 672]
click at [41, 303] on span "Apps" at bounding box center [50, 303] width 27 height 16
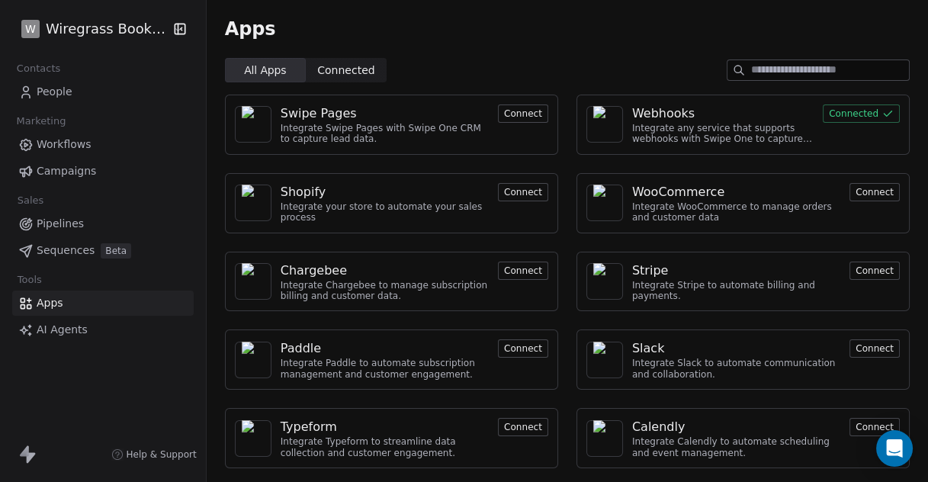
click at [826, 117] on button "Connected" at bounding box center [860, 113] width 77 height 18
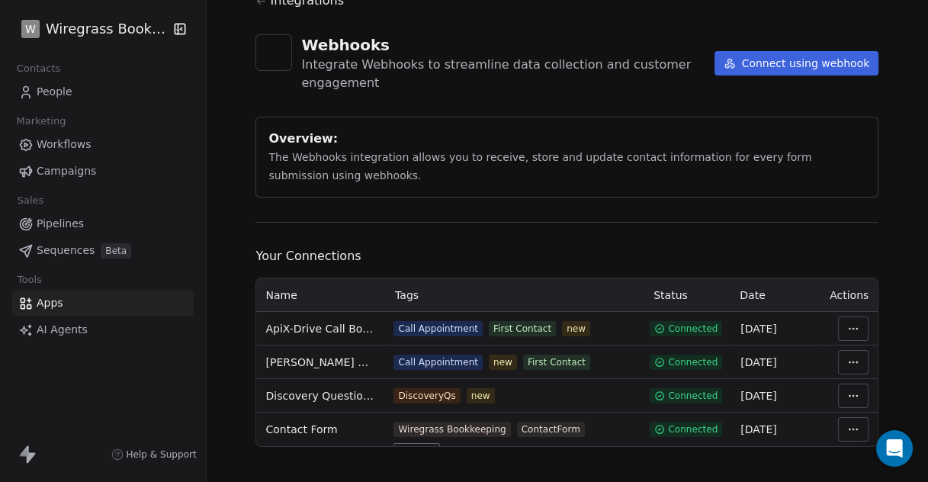
scroll to position [70, 0]
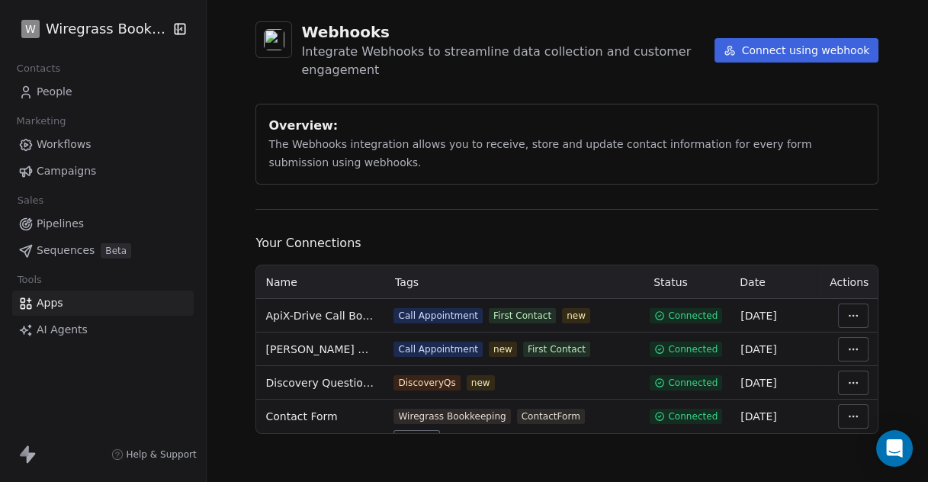
click at [74, 145] on span "Workflows" at bounding box center [64, 144] width 55 height 16
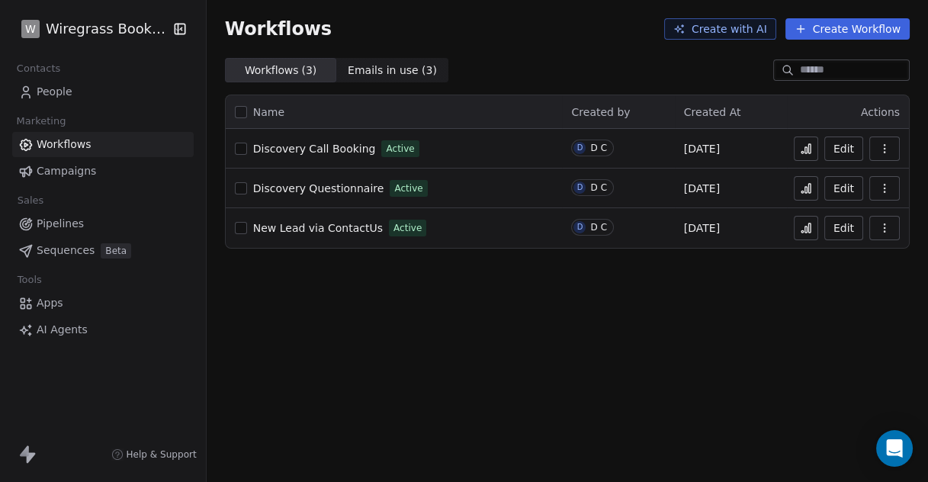
click at [846, 150] on button "Edit" at bounding box center [843, 148] width 39 height 24
click at [66, 24] on html "W Wiregrass Bookkeeping Contacts People Marketing Workflows Campaigns Sales Pip…" at bounding box center [464, 241] width 928 height 482
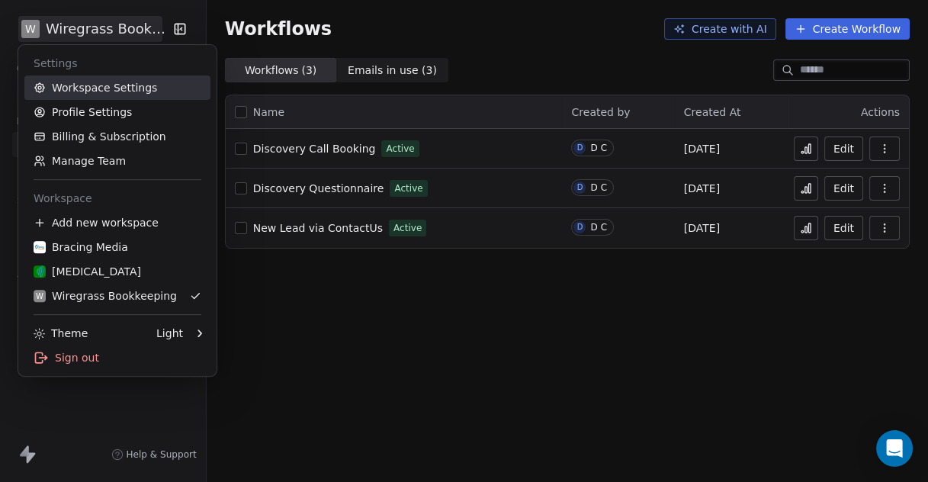
click at [130, 92] on link "Workspace Settings" at bounding box center [117, 87] width 186 height 24
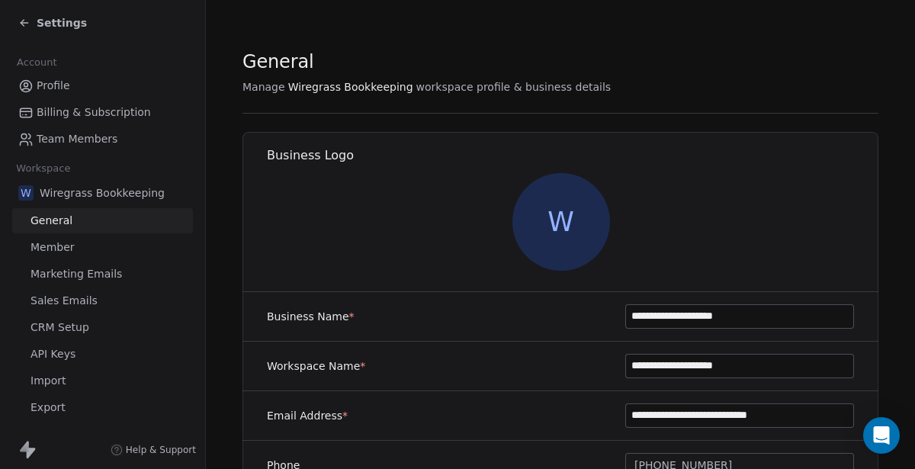
click at [63, 325] on span "CRM Setup" at bounding box center [59, 327] width 59 height 16
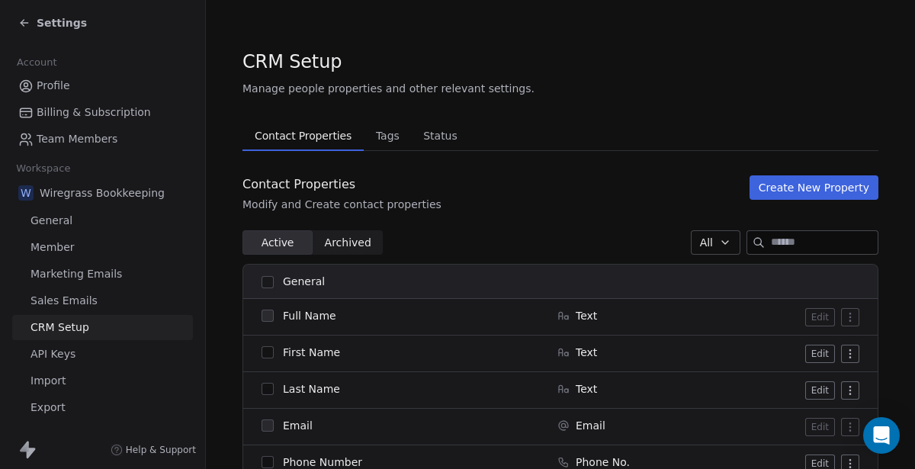
click at [65, 352] on span "API Keys" at bounding box center [52, 354] width 45 height 16
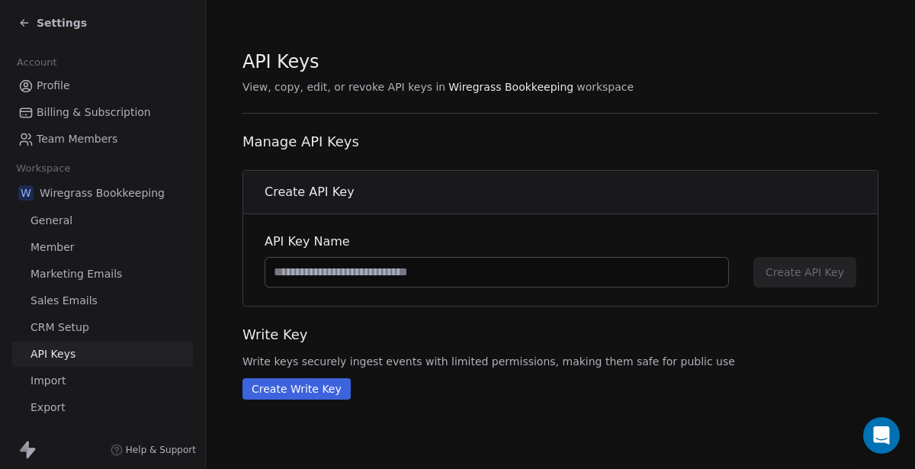
click at [87, 273] on span "Marketing Emails" at bounding box center [75, 274] width 91 height 16
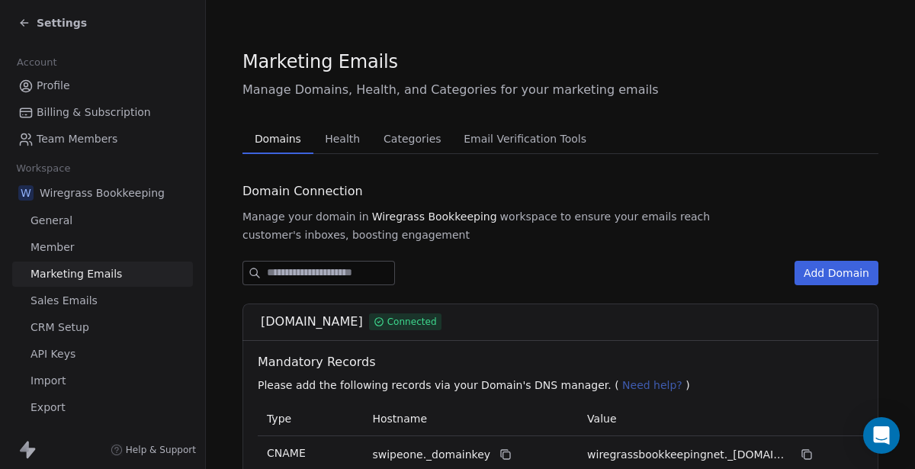
click at [345, 146] on span "Health" at bounding box center [342, 138] width 47 height 21
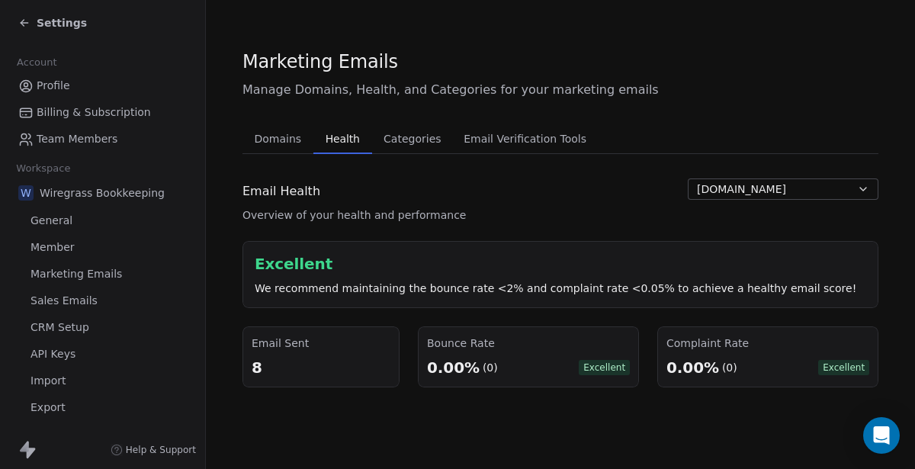
click at [401, 136] on span "Categories" at bounding box center [411, 138] width 69 height 21
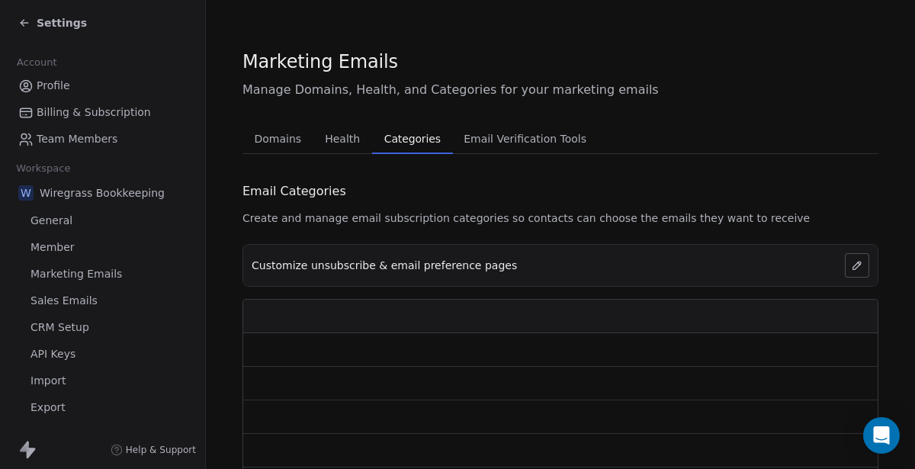
click at [336, 142] on span "Health" at bounding box center [342, 138] width 47 height 21
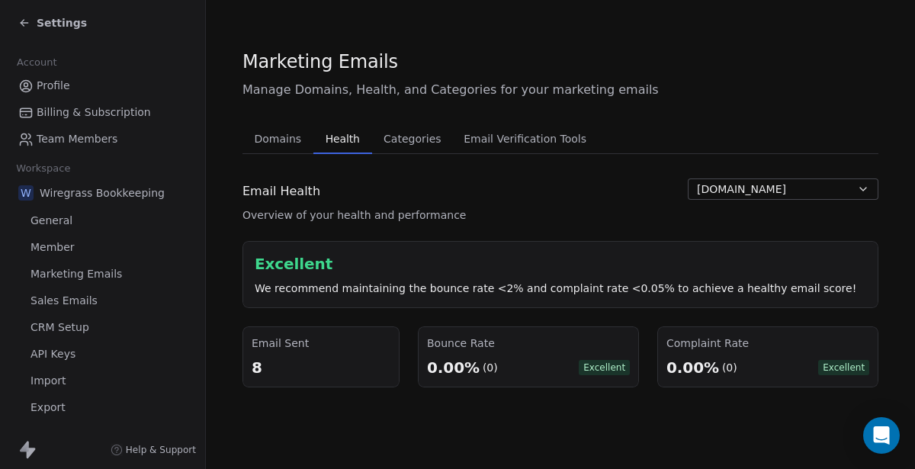
click at [393, 139] on span "Categories" at bounding box center [411, 138] width 69 height 21
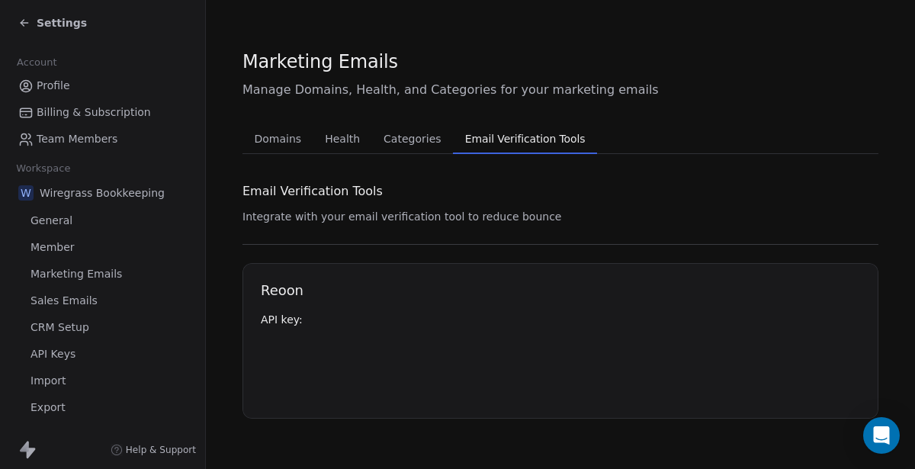
click at [547, 139] on span "Email Verification Tools" at bounding box center [525, 138] width 133 height 21
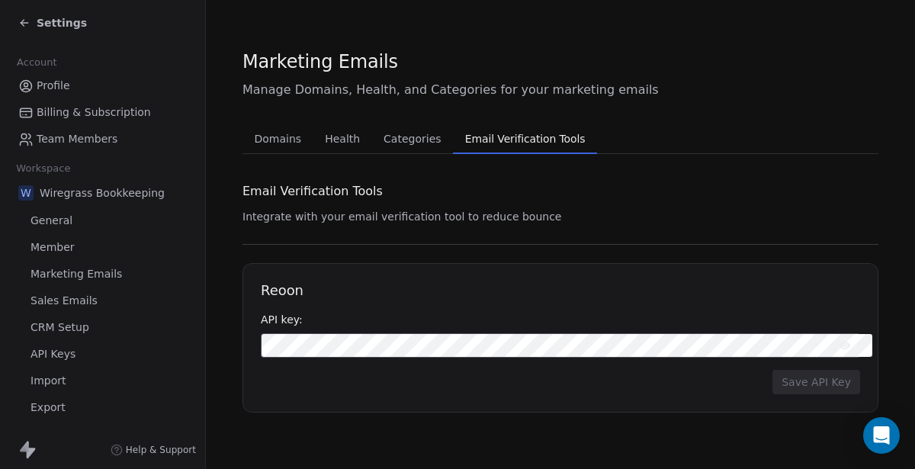
click at [43, 30] on span "Settings" at bounding box center [62, 22] width 50 height 15
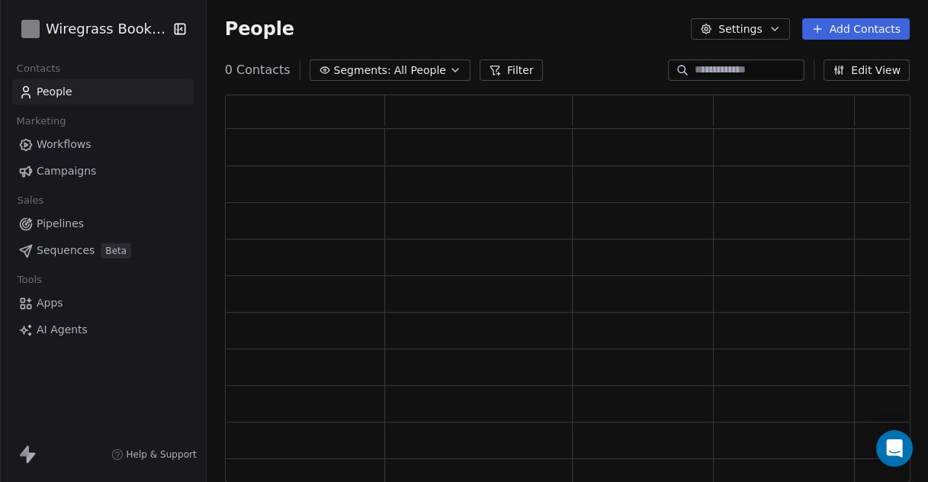
scroll to position [374, 672]
click at [61, 146] on span "Workflows" at bounding box center [64, 144] width 55 height 16
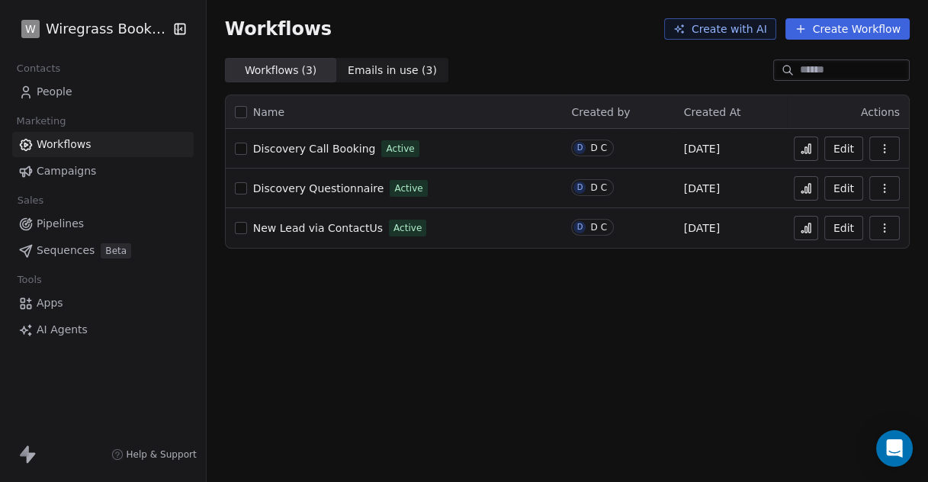
click at [294, 297] on div "Workflows Create with AI Create Workflow Workflows ( 3 ) Workflows ( 3 ) Emails…" at bounding box center [567, 241] width 721 height 482
